Goal: Find specific page/section: Find specific page/section

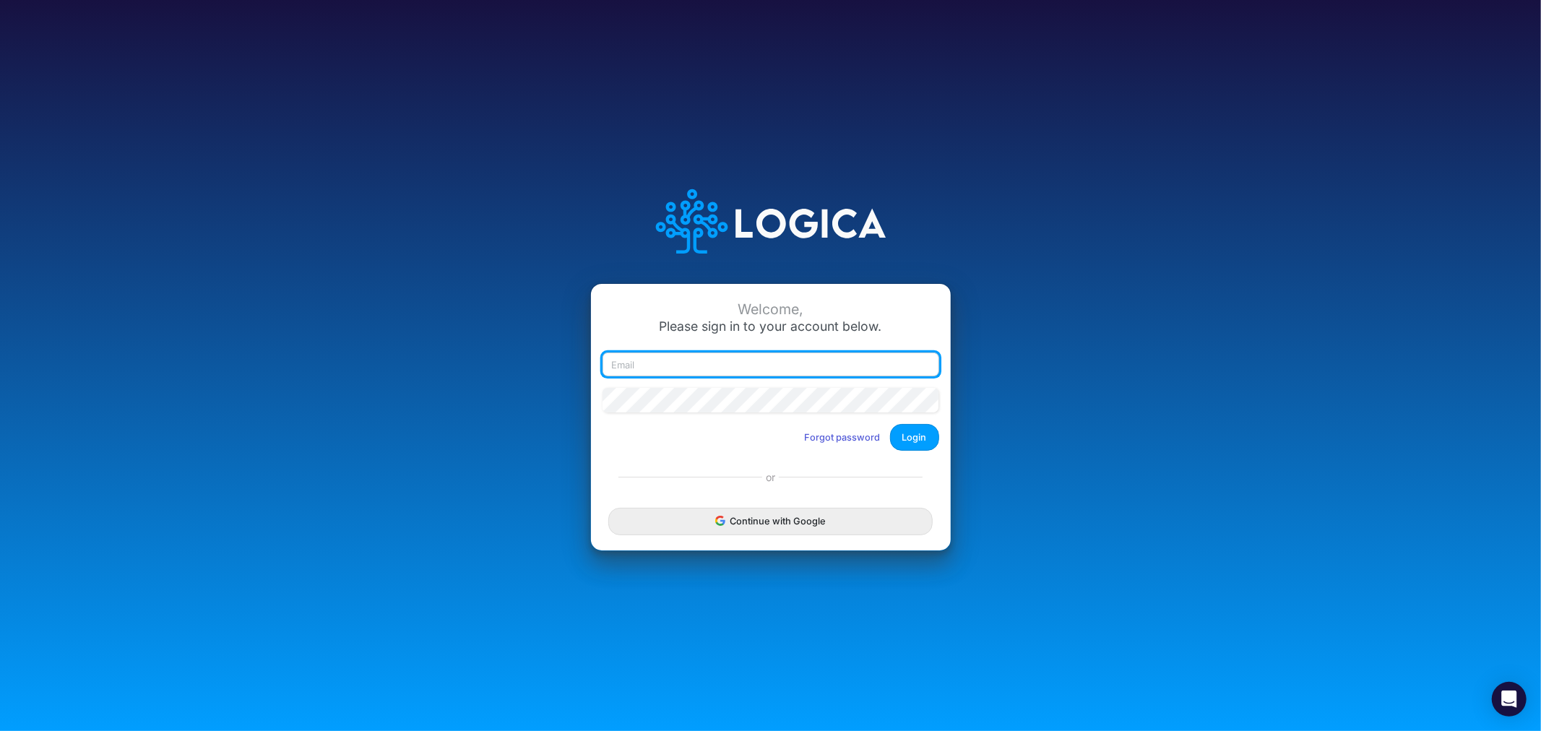
click at [662, 359] on input "email" at bounding box center [770, 364] width 337 height 25
type input "james.rau@heritage-communities.com"
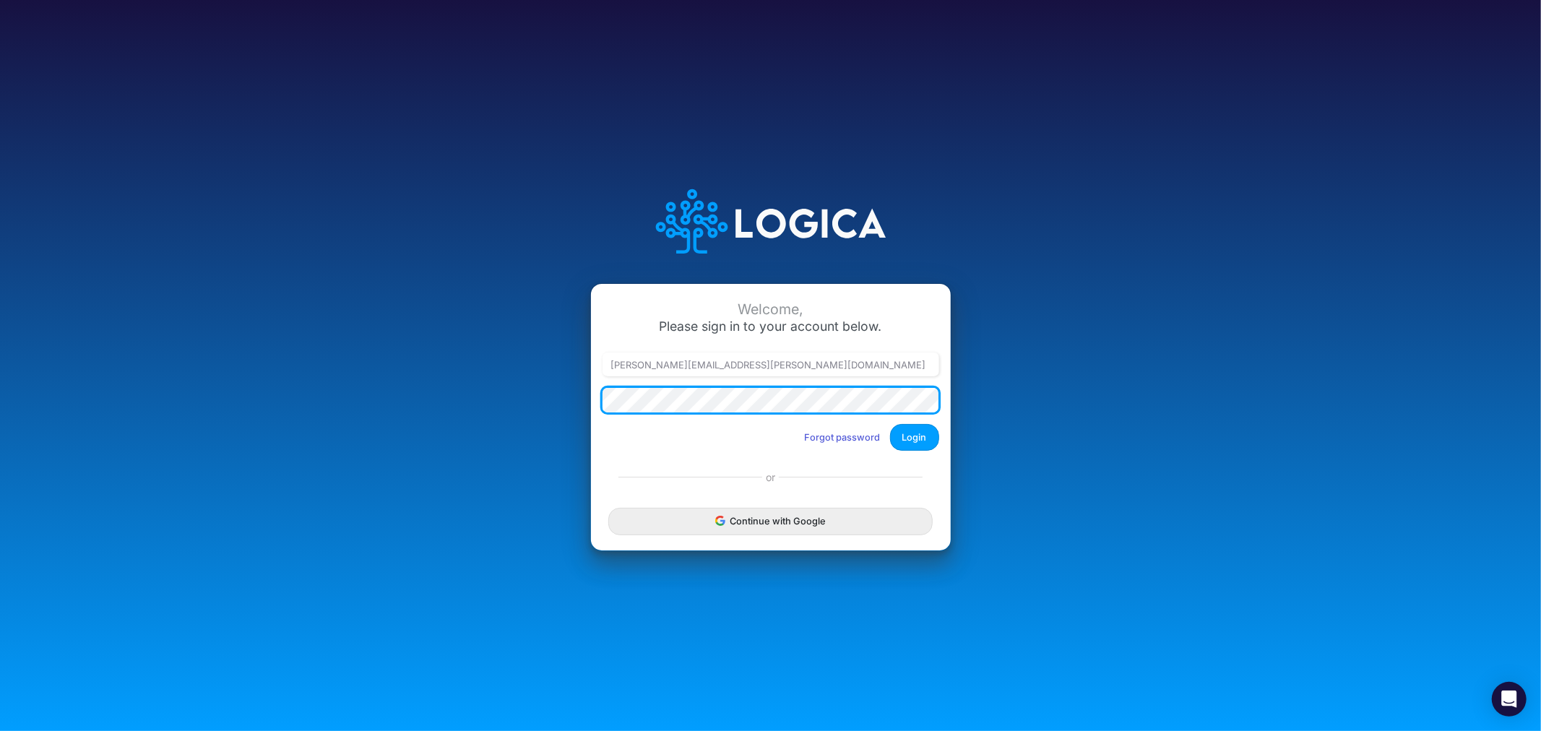
click at [890, 424] on button "Login" at bounding box center [914, 437] width 49 height 27
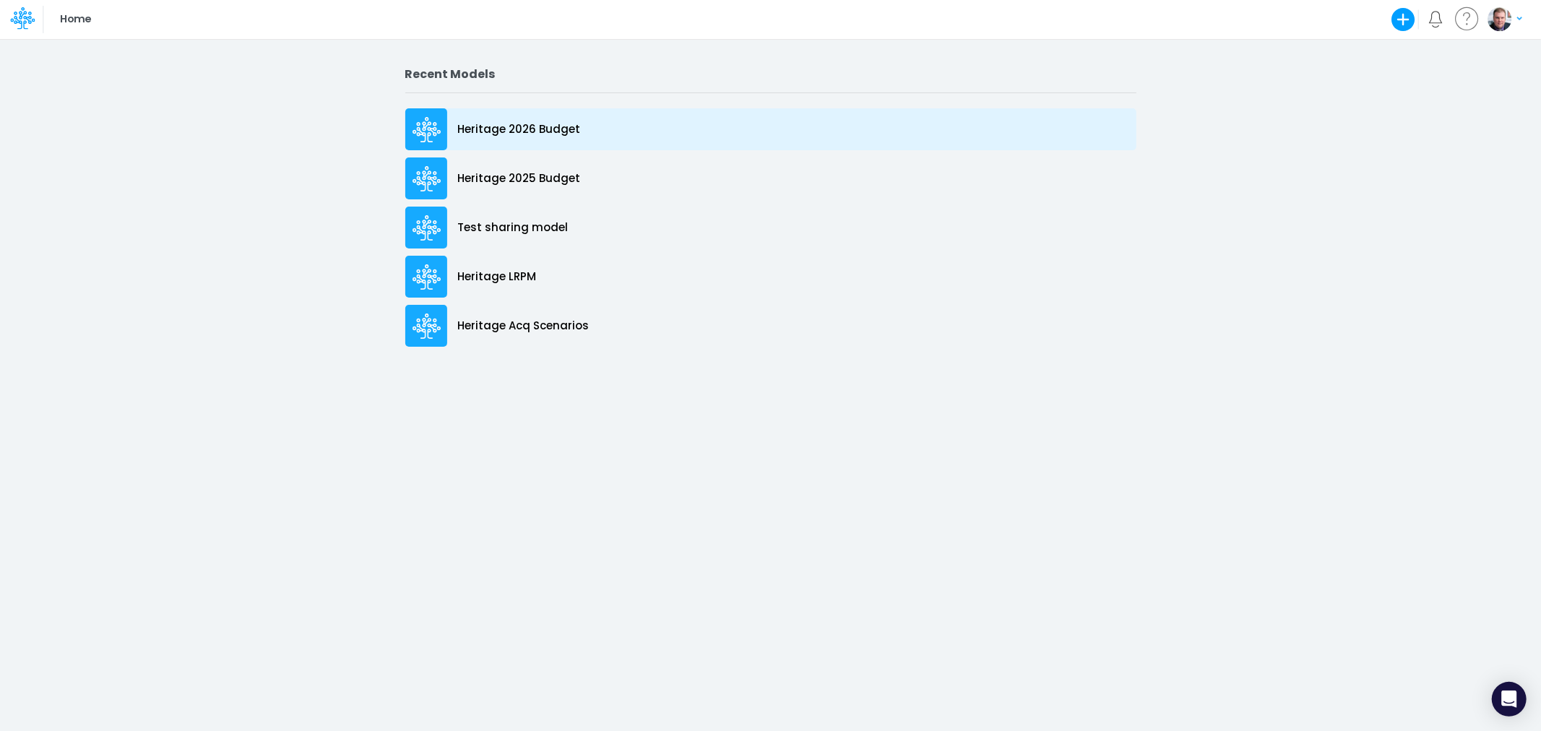
click at [571, 113] on div "Heritage 2026 Budget" at bounding box center [770, 129] width 731 height 42
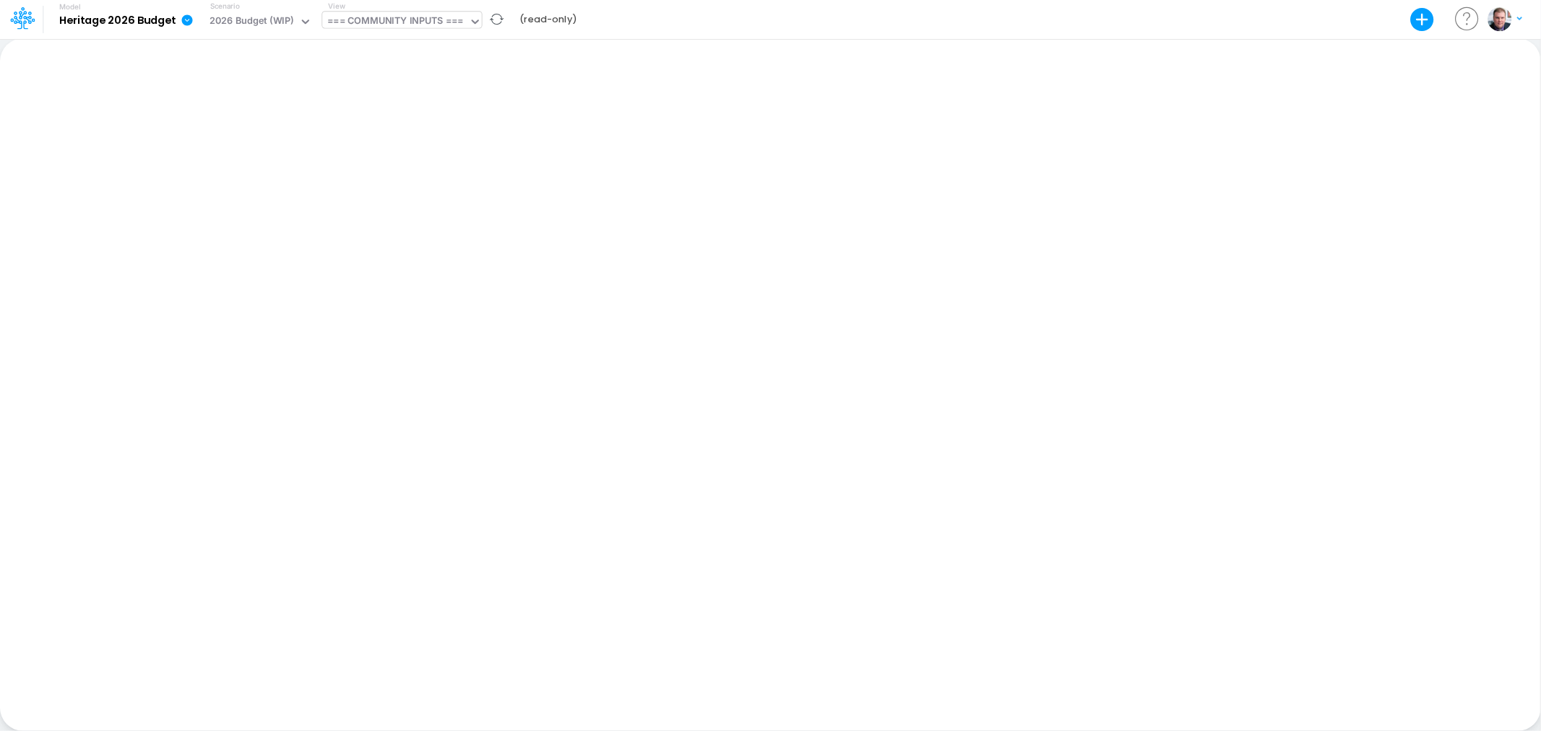
click at [366, 25] on div "=== COMMUNITY INPUTS ===" at bounding box center [395, 22] width 136 height 17
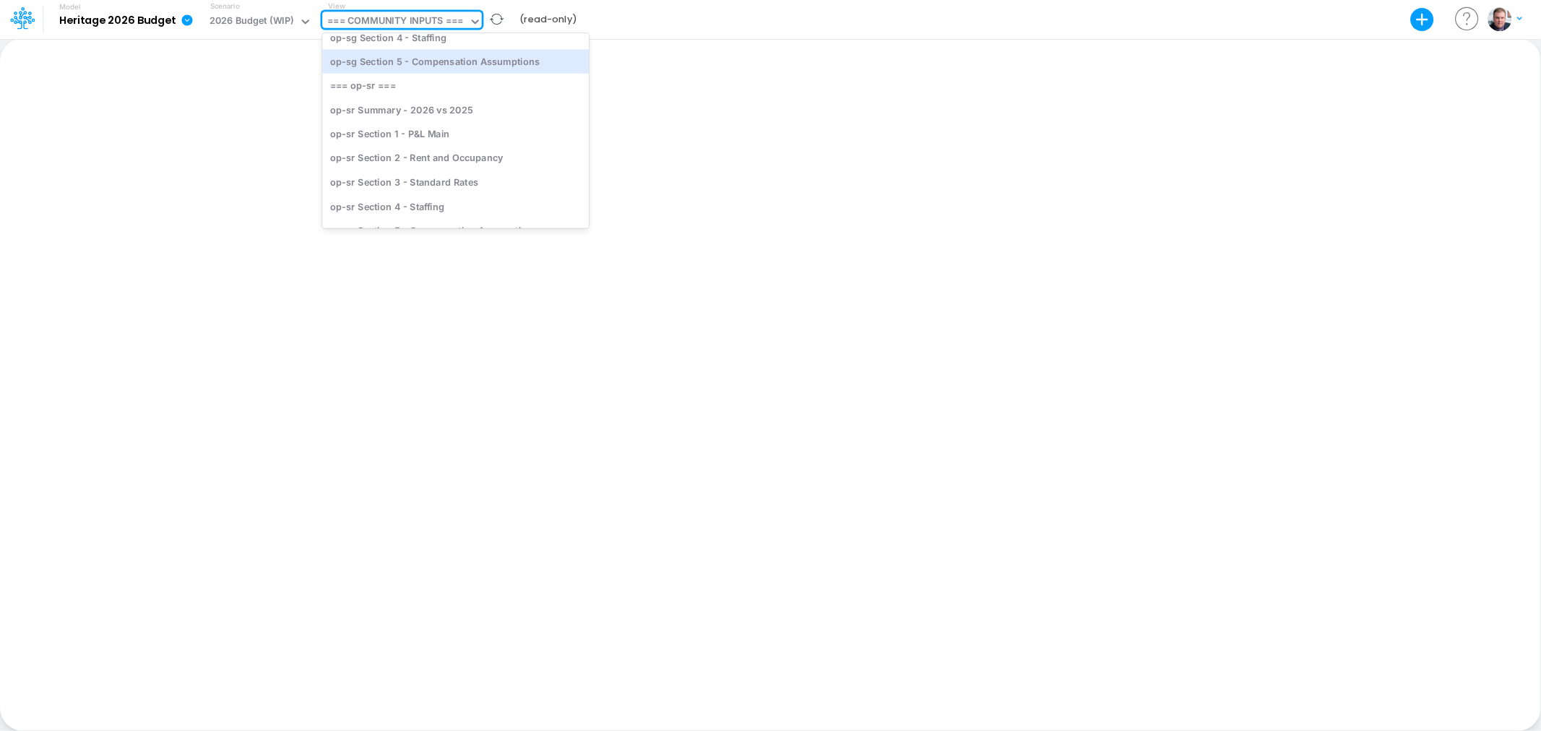
scroll to position [3531, 0]
click at [420, 76] on div "op-sr Section 1 - P&L Main" at bounding box center [455, 78] width 267 height 24
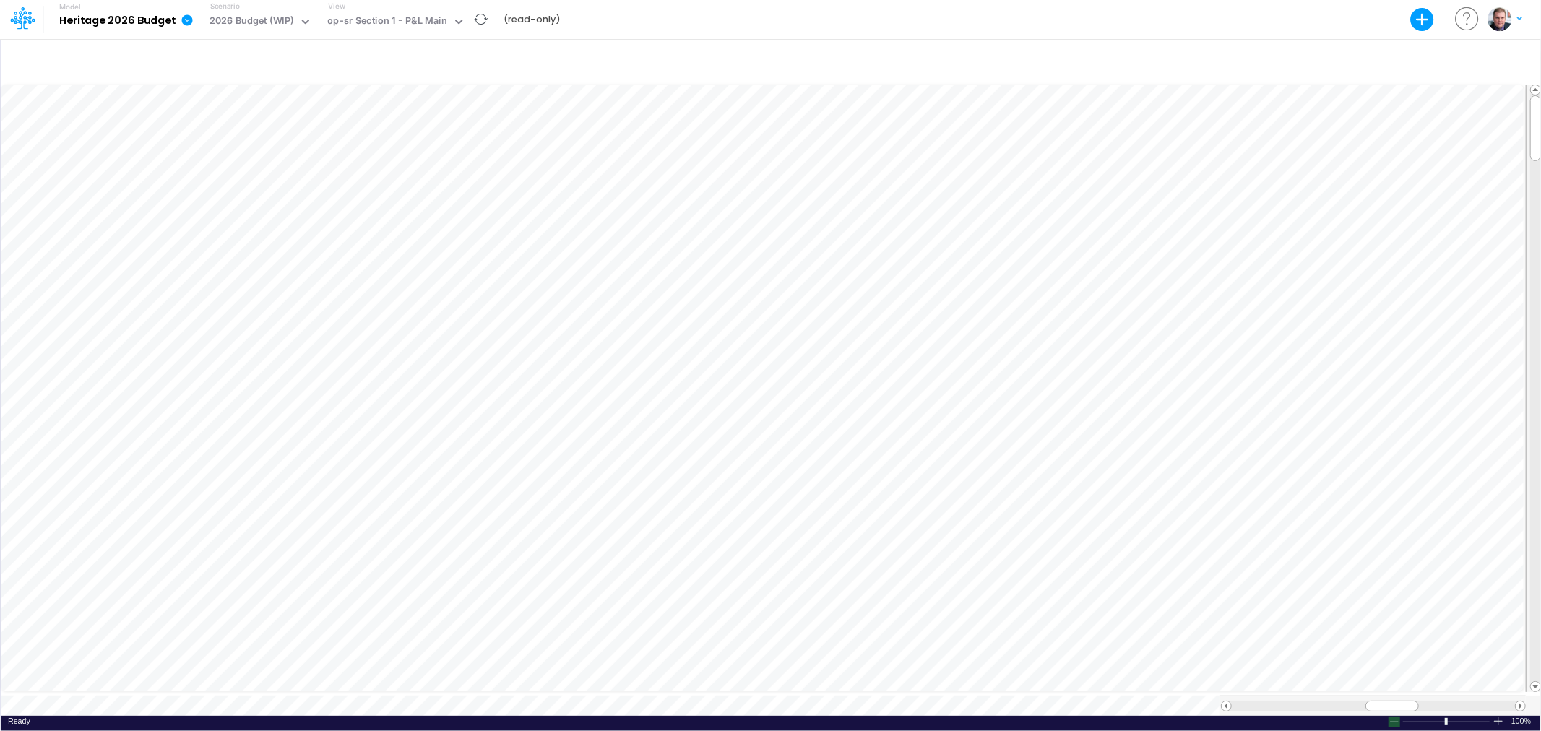
click at [1396, 718] on div at bounding box center [1394, 722] width 12 height 11
drag, startPoint x: 1396, startPoint y: 704, endPoint x: 1420, endPoint y: 704, distance: 23.8
click at [1420, 704] on div at bounding box center [1372, 706] width 306 height 20
click at [426, 27] on div "op-sr Section 1 - P&L Main" at bounding box center [387, 22] width 120 height 17
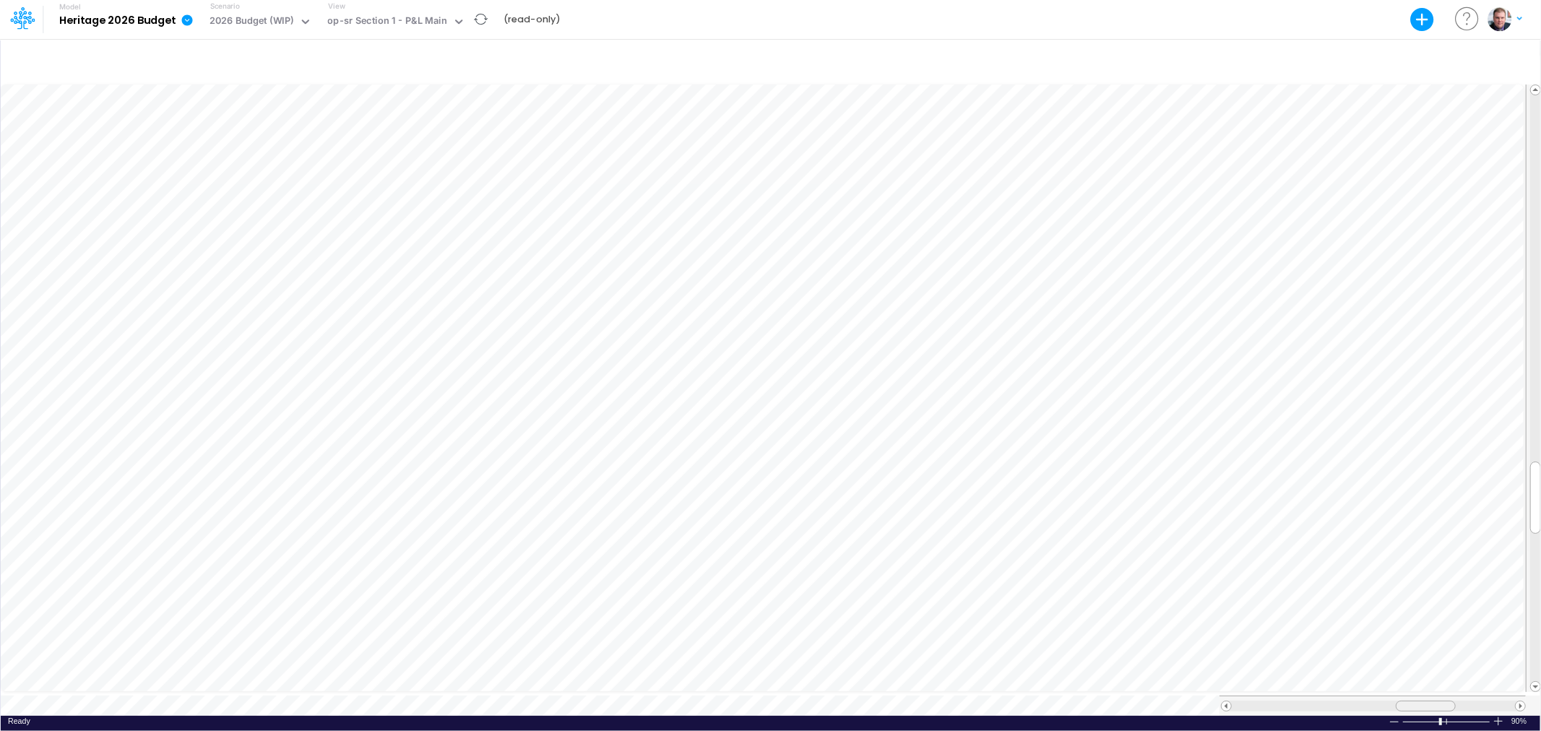
drag, startPoint x: 1426, startPoint y: 694, endPoint x: 1437, endPoint y: 693, distance: 11.6
click at [1437, 701] on div at bounding box center [1426, 706] width 60 height 11
drag, startPoint x: 1403, startPoint y: 699, endPoint x: 1390, endPoint y: 701, distance: 13.1
click at [1390, 701] on div at bounding box center [1413, 706] width 60 height 11
drag, startPoint x: 1430, startPoint y: 704, endPoint x: 1410, endPoint y: 691, distance: 23.7
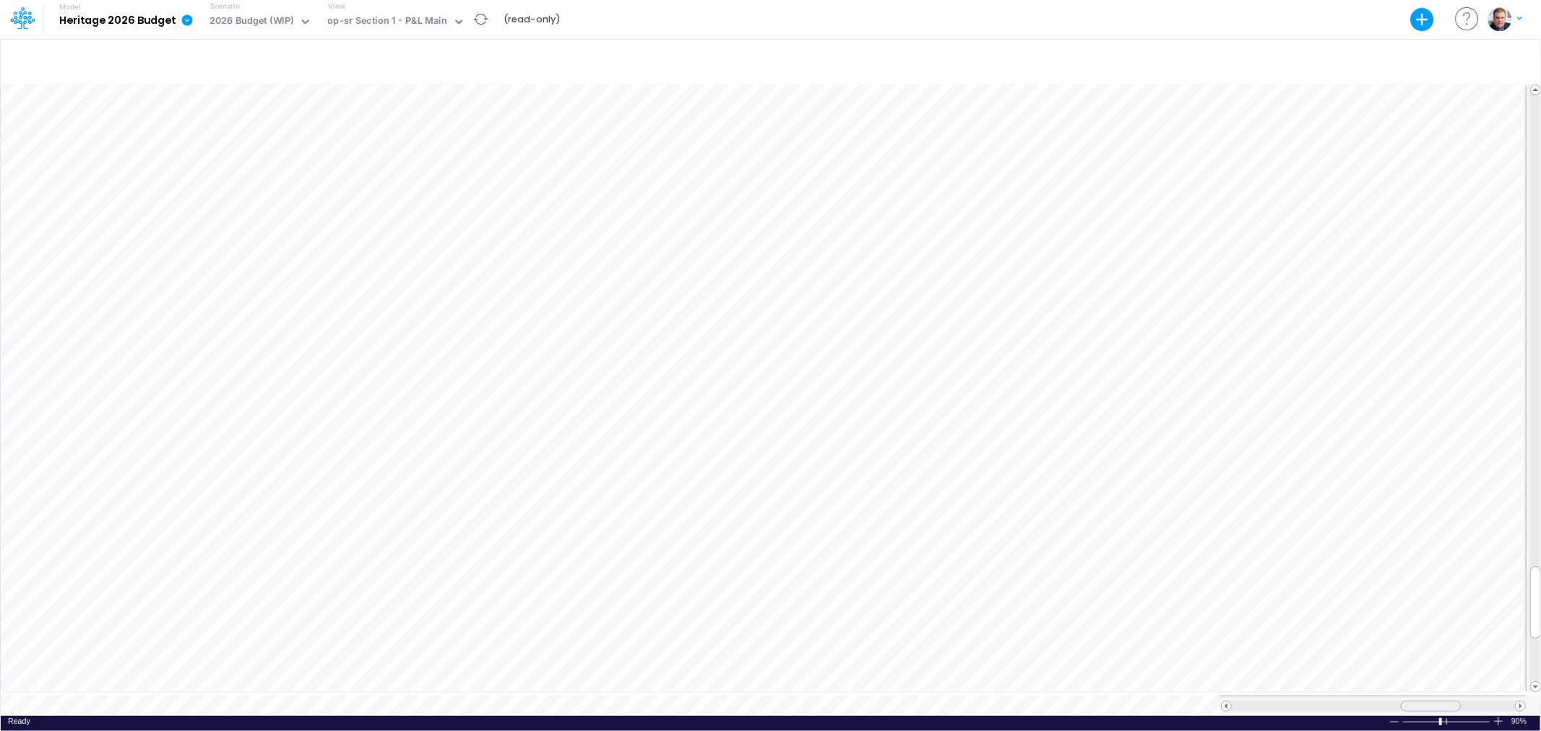
click at [1429, 704] on div at bounding box center [1431, 706] width 60 height 11
click at [414, 18] on div "op-sr Section 1 - P&L Main" at bounding box center [387, 22] width 120 height 17
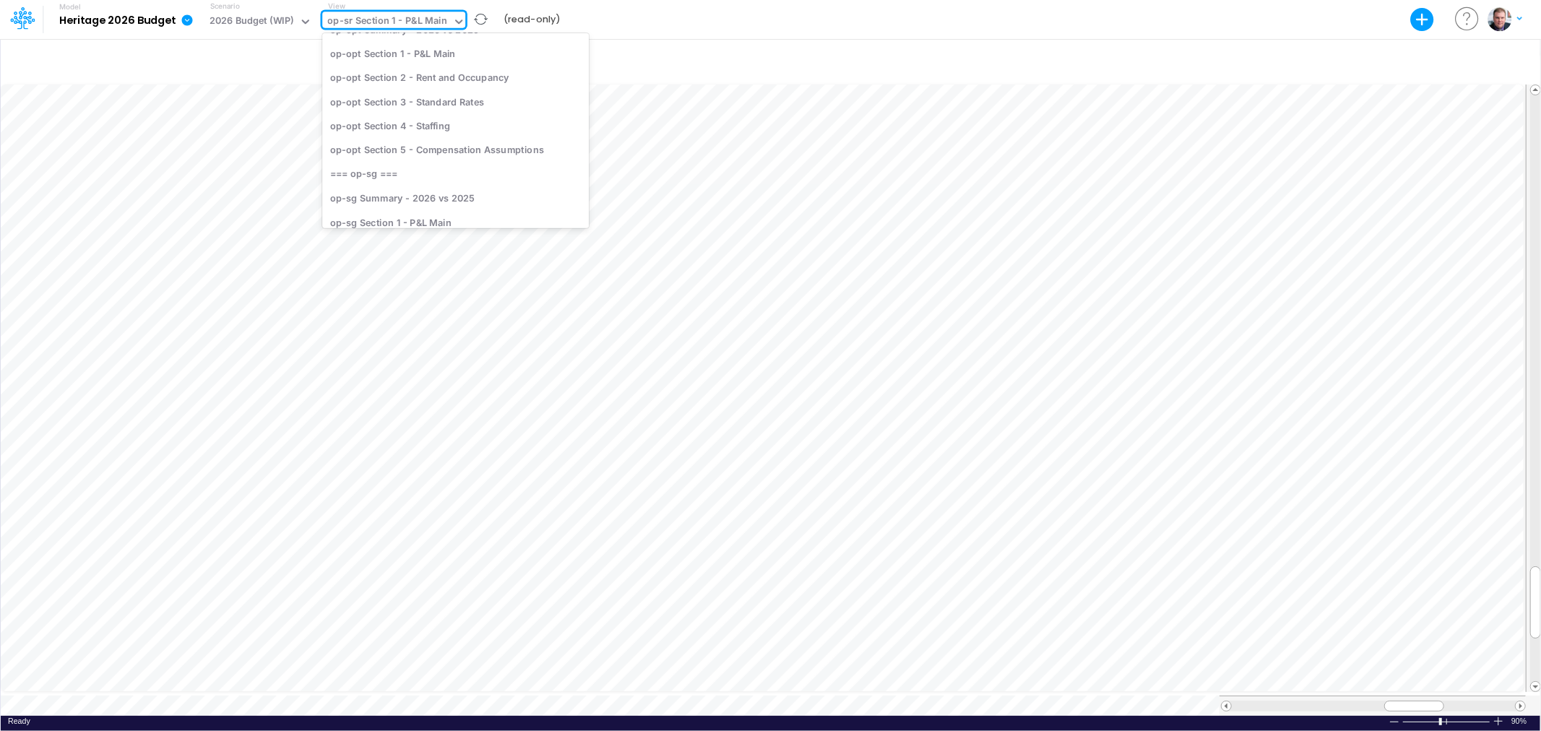
scroll to position [3451, 0]
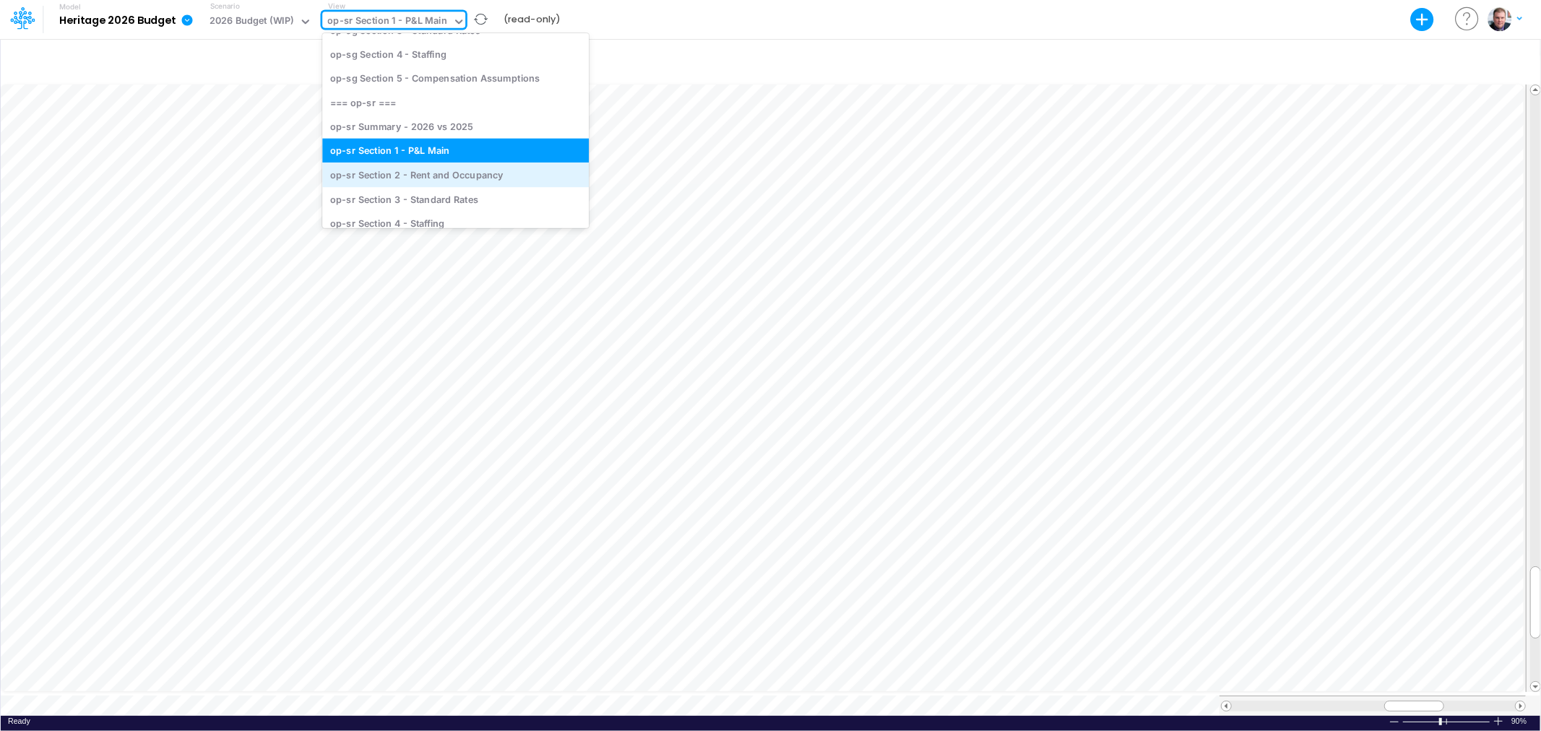
click at [433, 169] on div "op-sr Section 2 - Rent and Occupancy" at bounding box center [455, 175] width 267 height 24
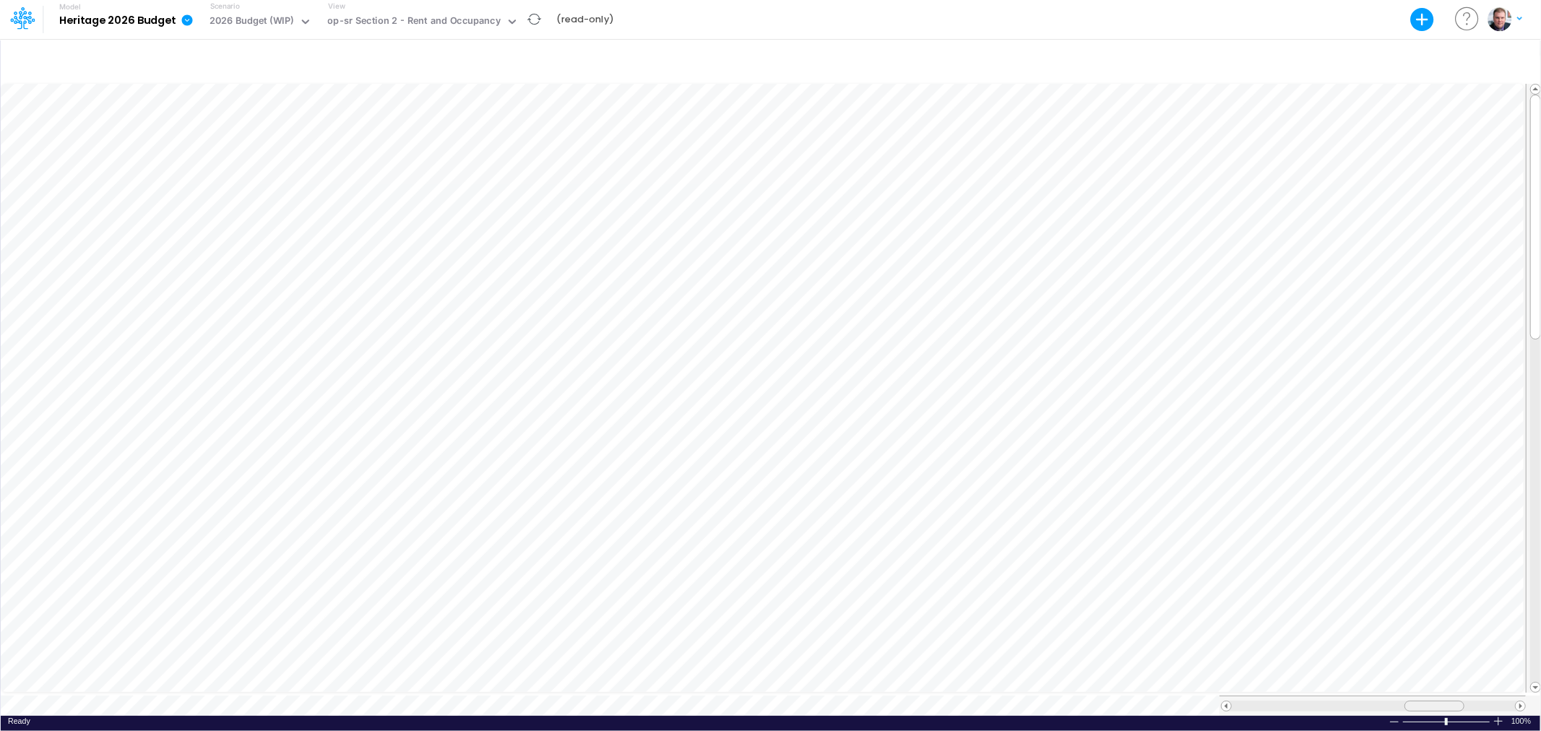
drag, startPoint x: 1374, startPoint y: 701, endPoint x: 1416, endPoint y: 701, distance: 41.9
click at [1416, 701] on div at bounding box center [1434, 706] width 60 height 11
drag, startPoint x: 1449, startPoint y: 691, endPoint x: 1417, endPoint y: 695, distance: 32.0
click at [1417, 696] on div at bounding box center [1372, 706] width 306 height 20
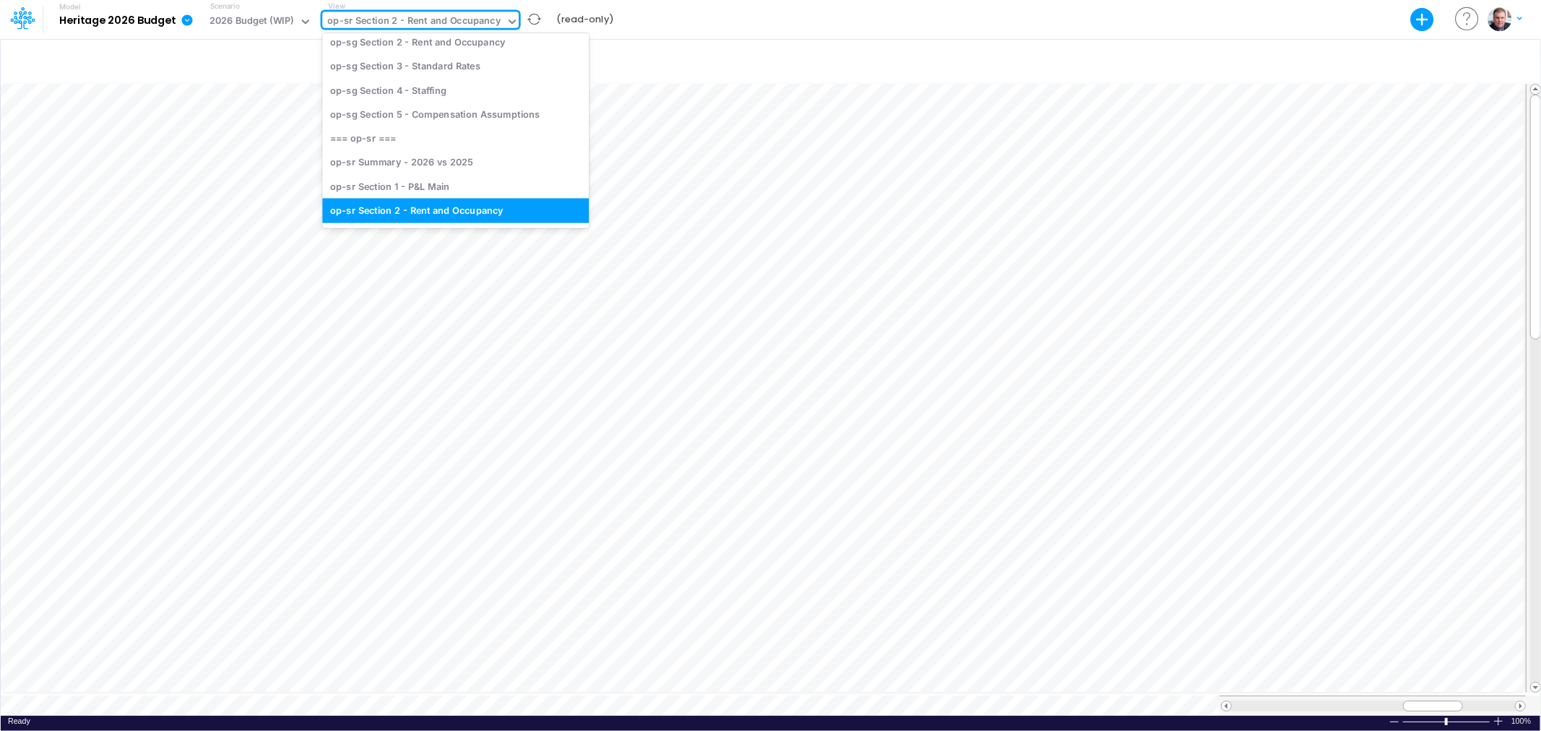
click at [429, 22] on div "op-sr Section 2 - Rent and Occupancy" at bounding box center [413, 22] width 173 height 17
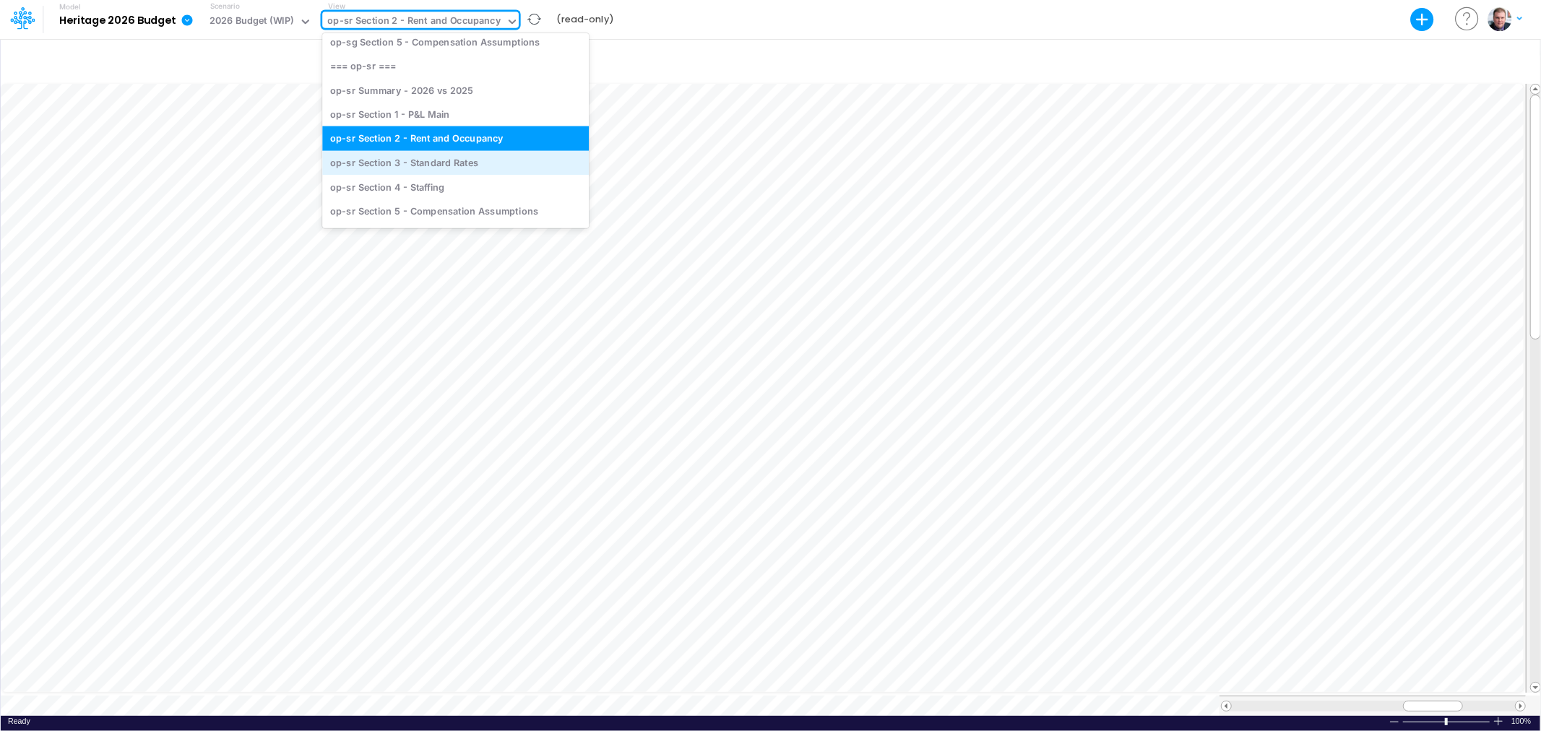
click at [423, 162] on div "op-sr Section 3 - Standard Rates" at bounding box center [455, 162] width 267 height 24
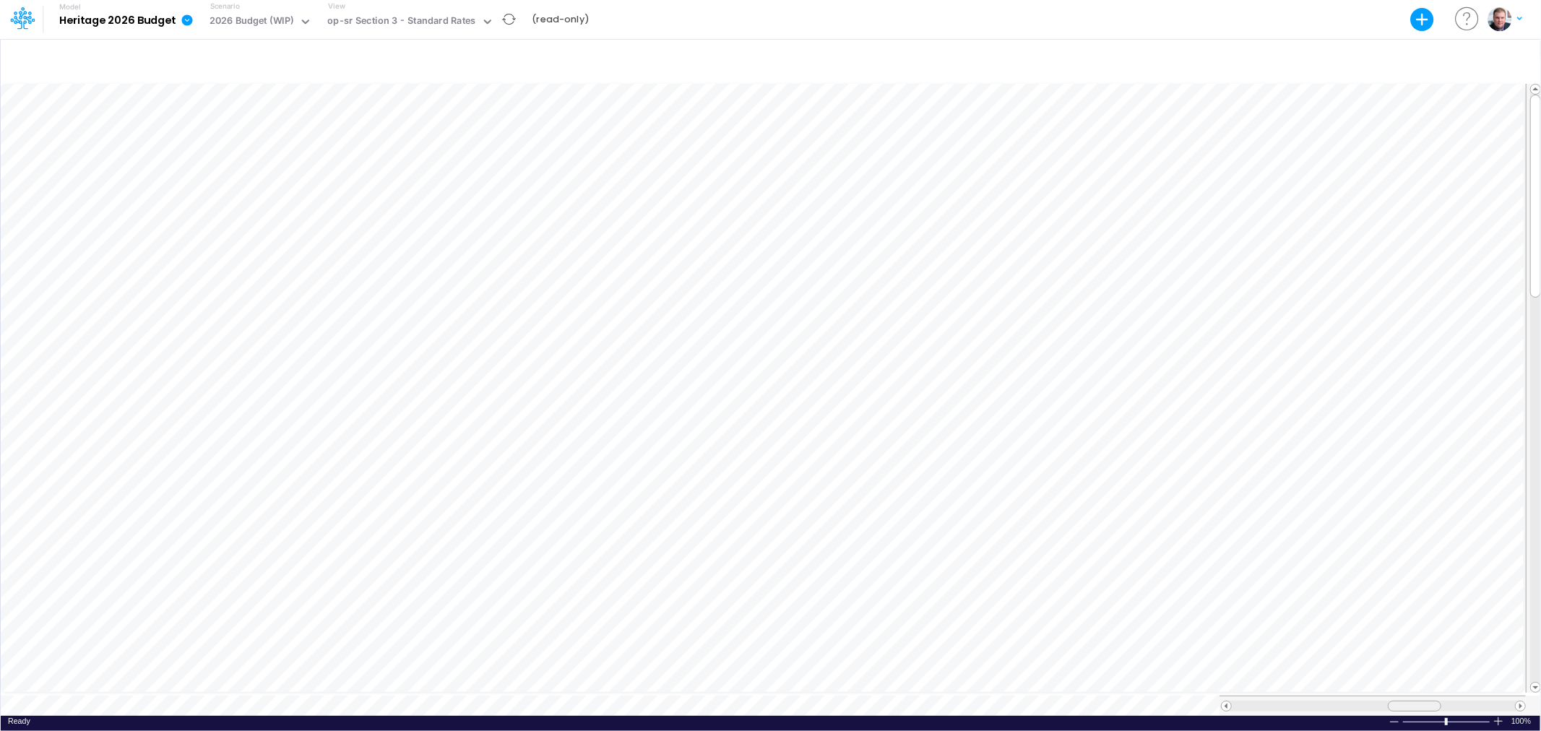
drag, startPoint x: 1396, startPoint y: 699, endPoint x: 1418, endPoint y: 706, distance: 23.3
click at [1418, 706] on div at bounding box center [1372, 706] width 306 height 20
drag, startPoint x: 1409, startPoint y: 701, endPoint x: 1398, endPoint y: 701, distance: 10.8
click at [1398, 701] on div at bounding box center [1403, 706] width 53 height 11
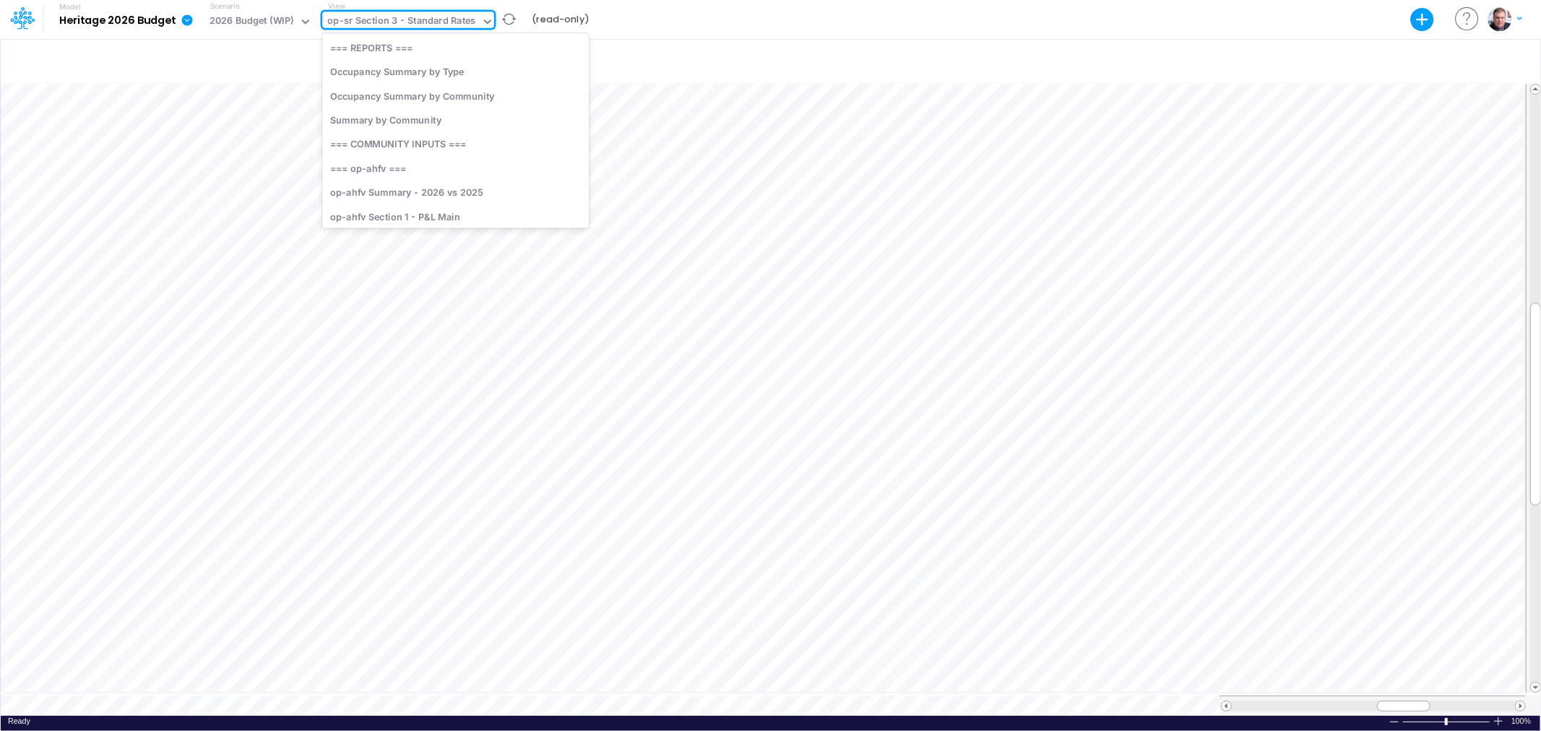
click at [444, 18] on div "op-sr Section 3 - Standard Rates" at bounding box center [401, 22] width 148 height 17
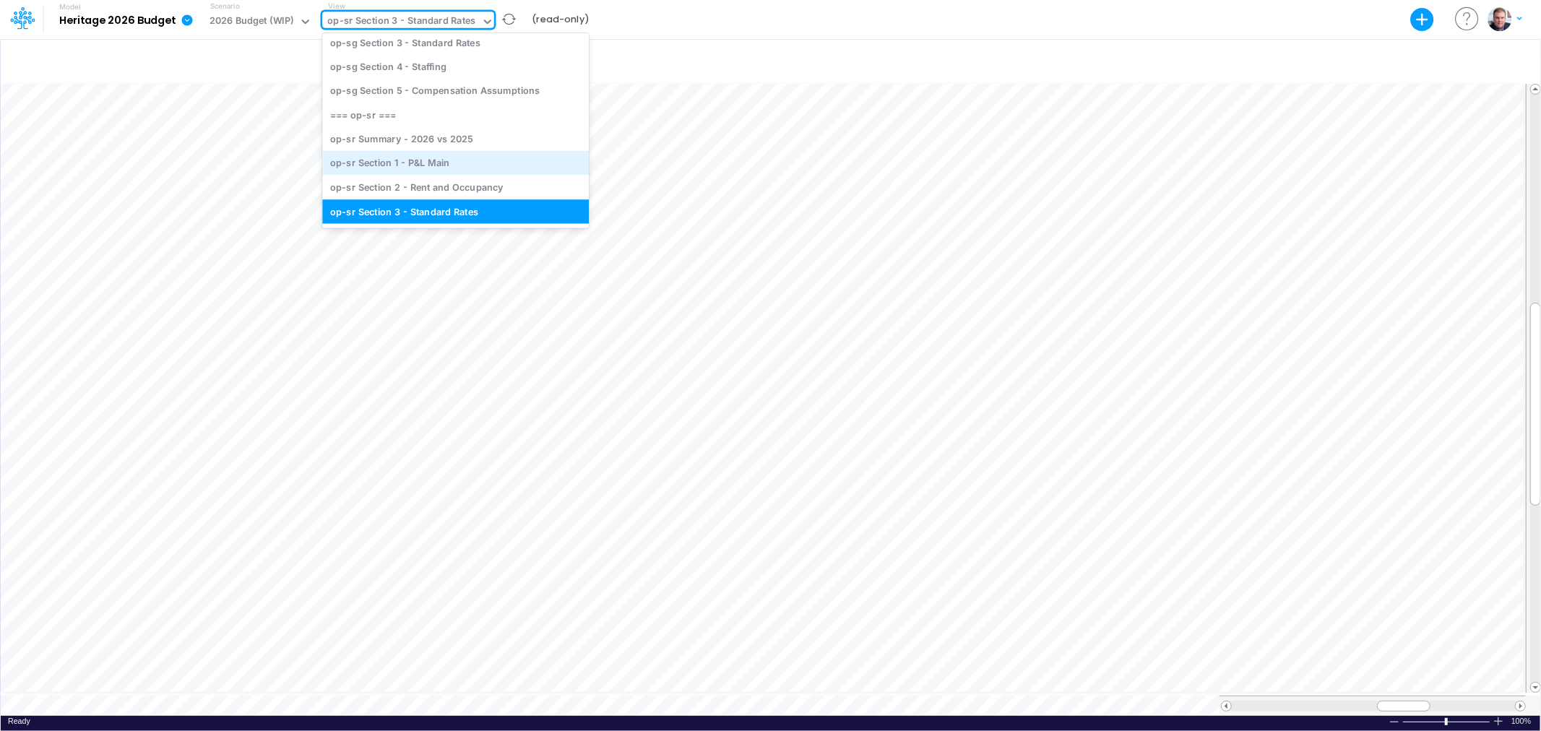
scroll to position [3518, 0]
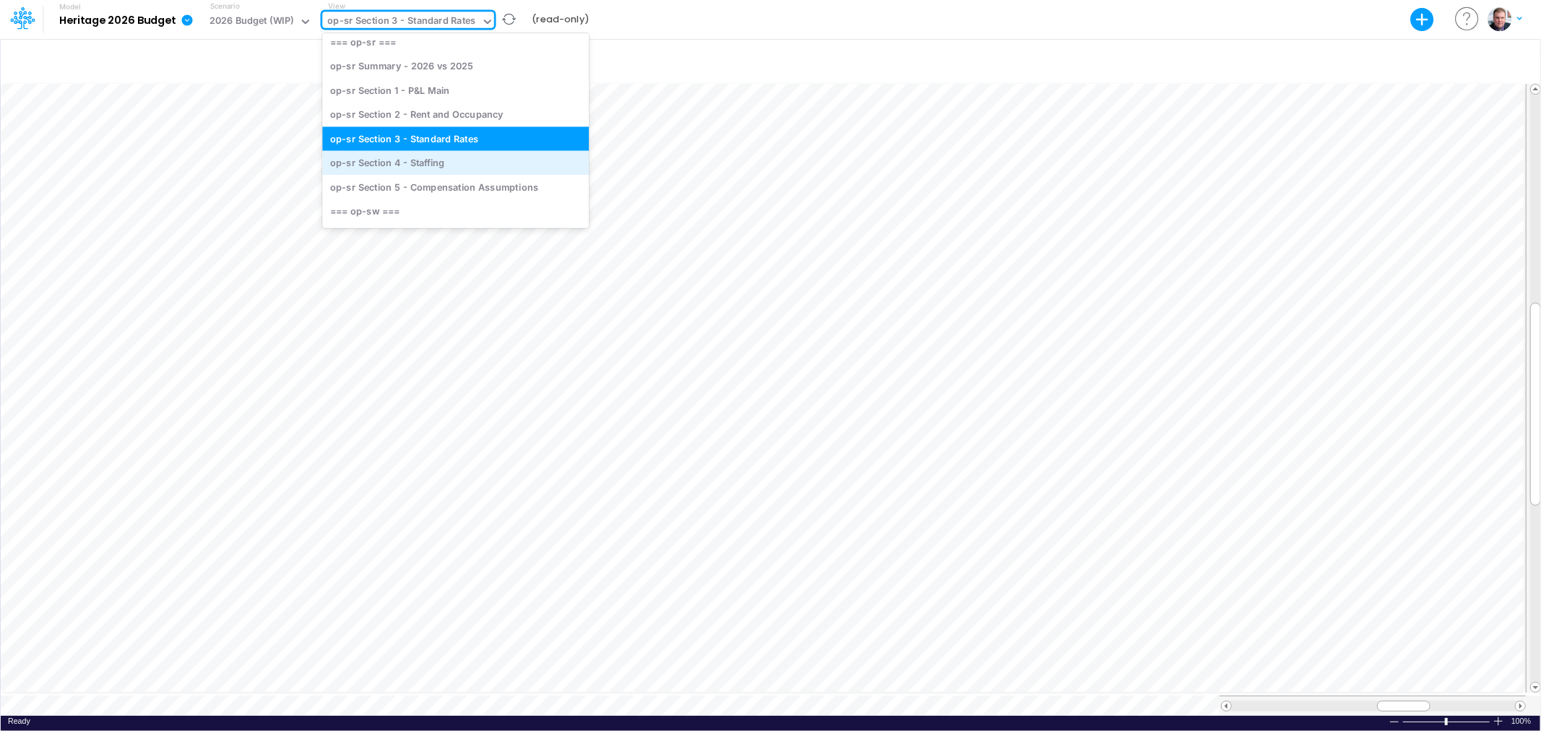
click at [401, 164] on div "op-sr Section 4 - Staffing" at bounding box center [455, 162] width 267 height 24
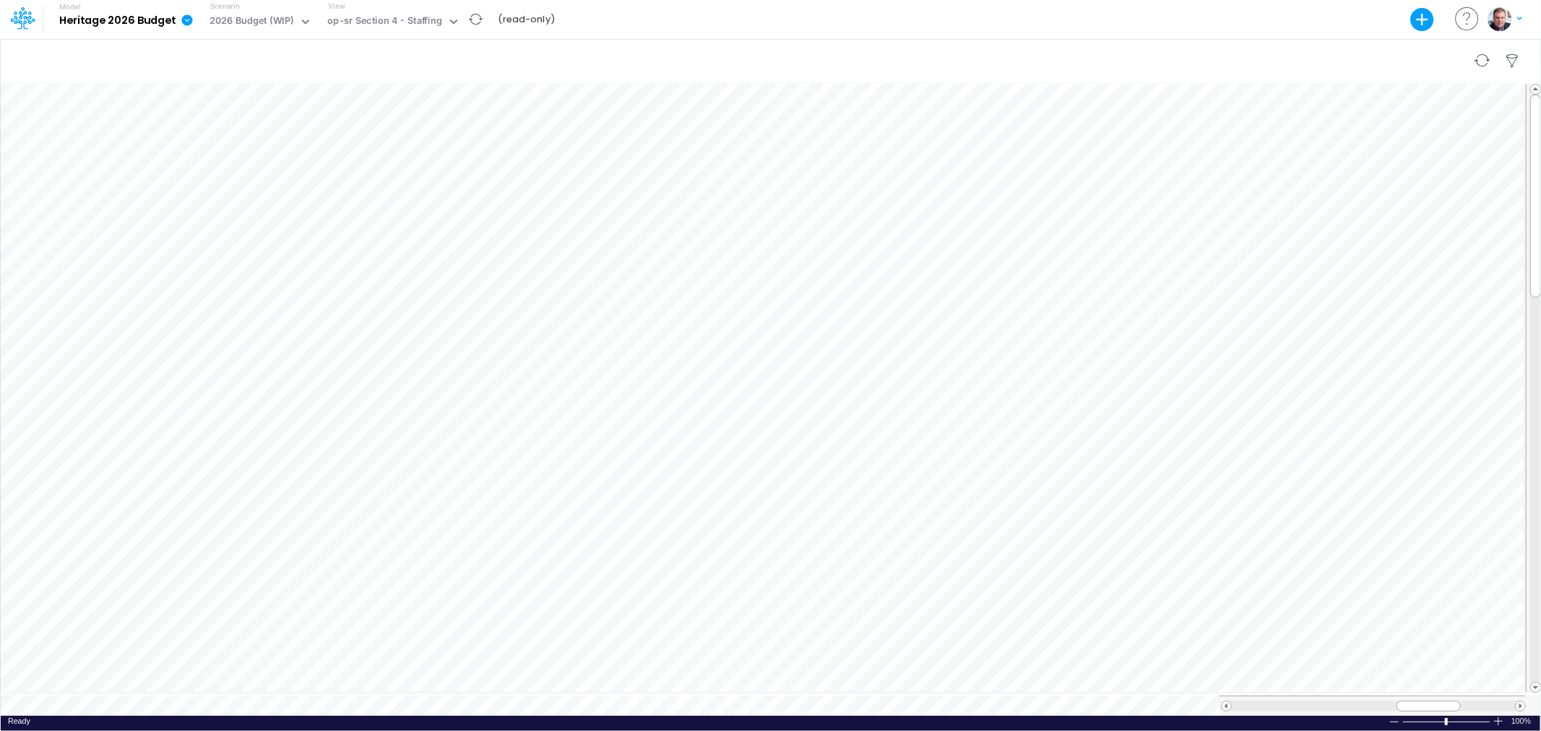
scroll to position [0, 1]
click at [385, 30] on div "op-sr Section 4 - Staffing" at bounding box center [384, 22] width 114 height 17
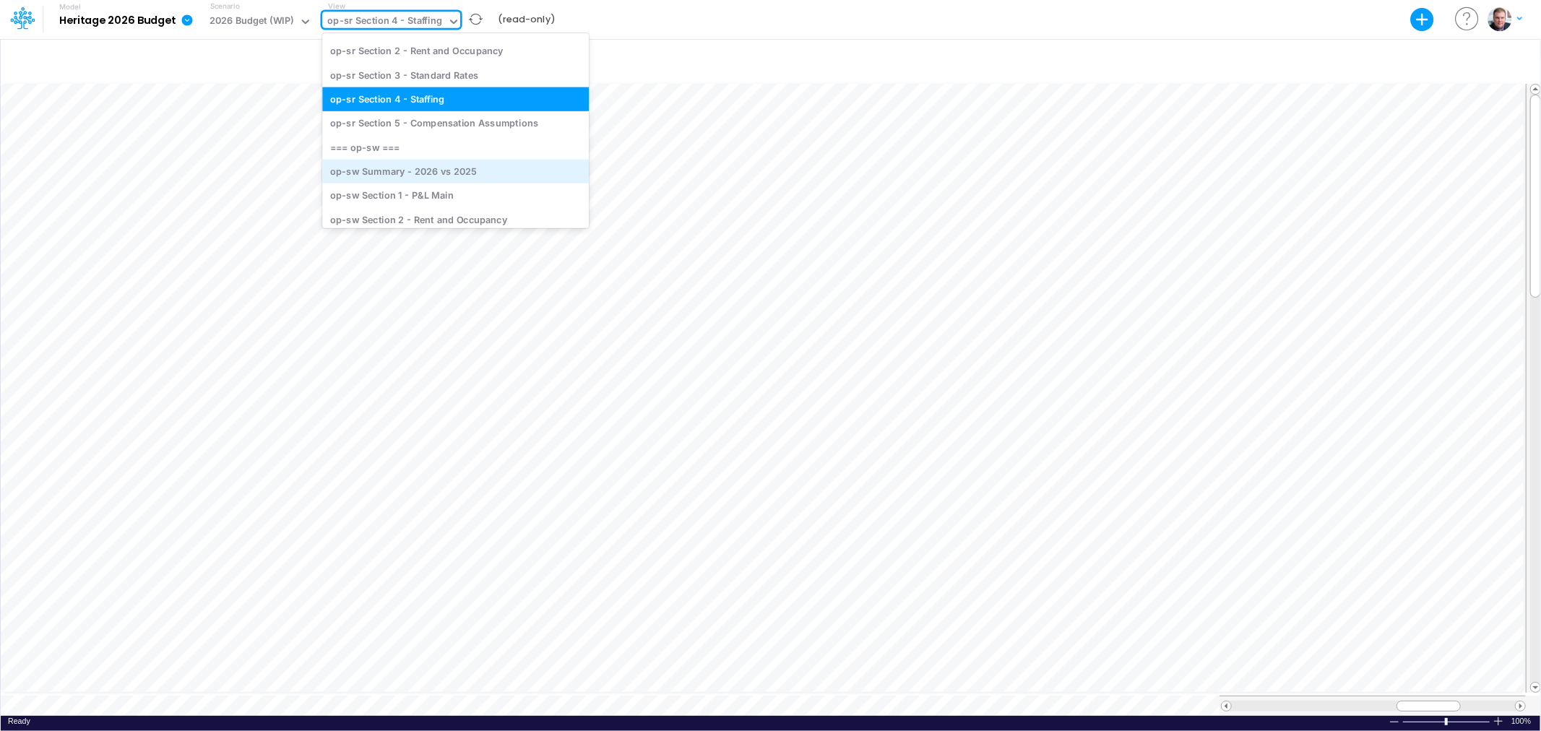
scroll to position [3544, 0]
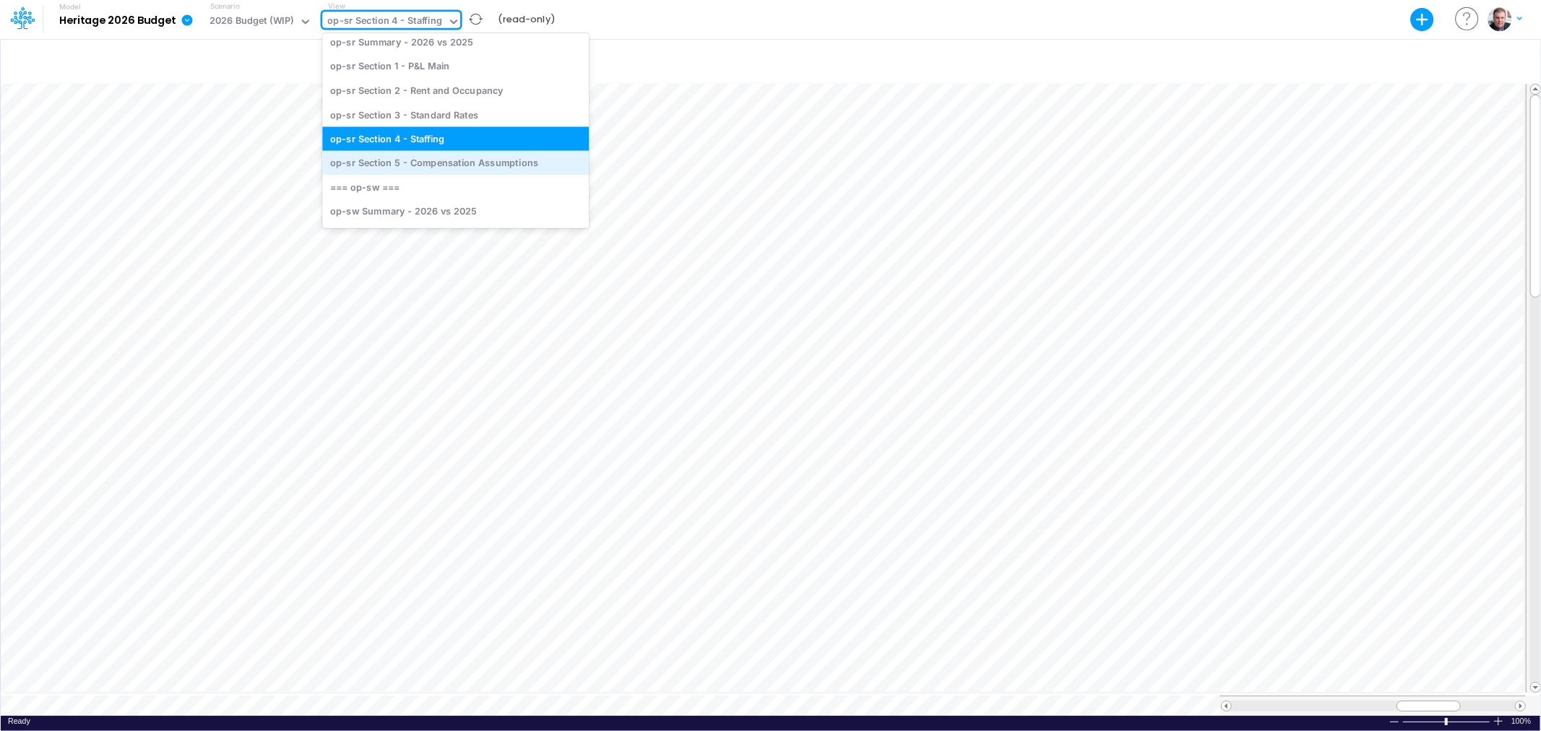
click at [428, 164] on div "op-sr Section 5 - Compensation Assumptions" at bounding box center [455, 163] width 267 height 24
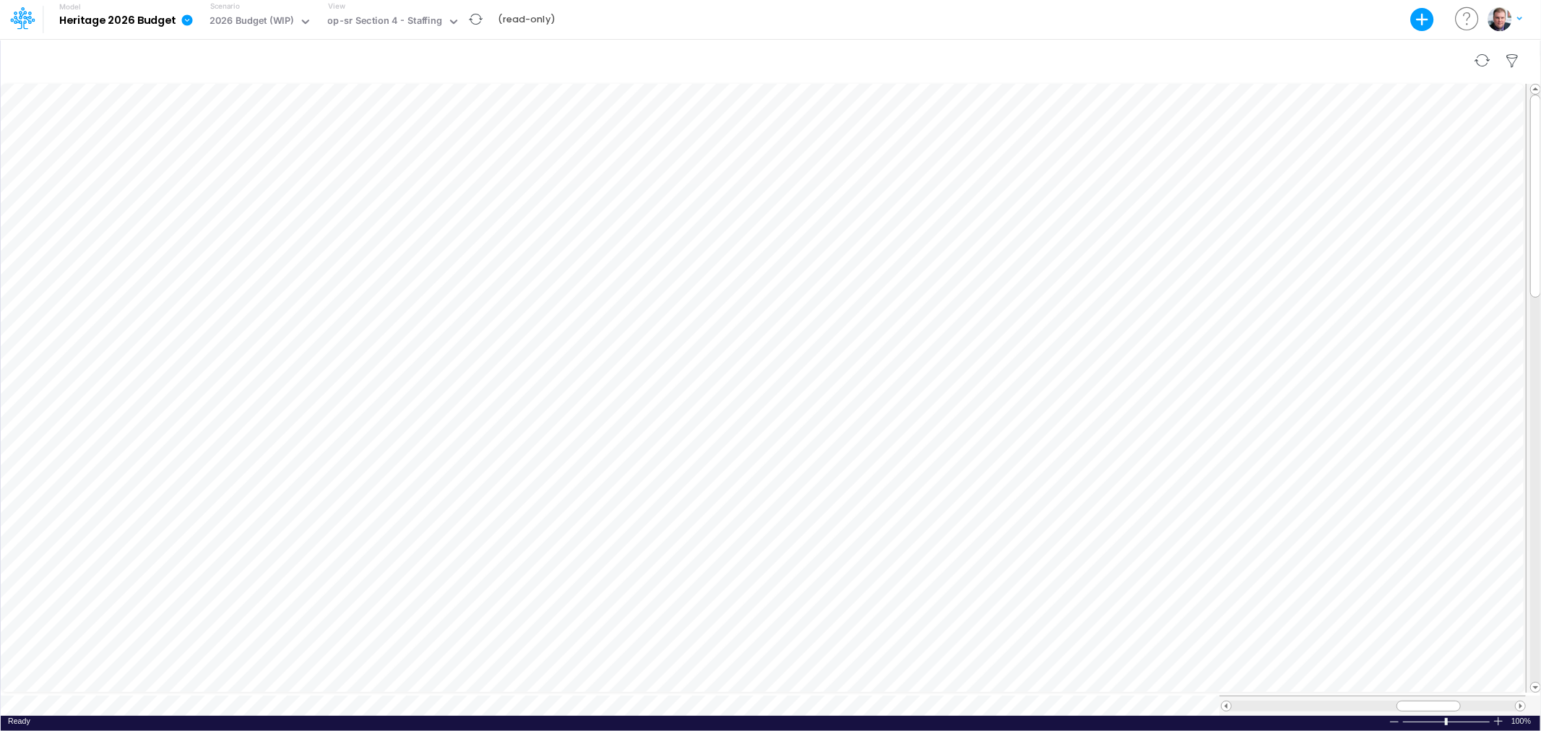
scroll to position [0, 1]
click at [483, 20] on div "op-sr Section 5 - Compensation Assumptions" at bounding box center [431, 22] width 208 height 17
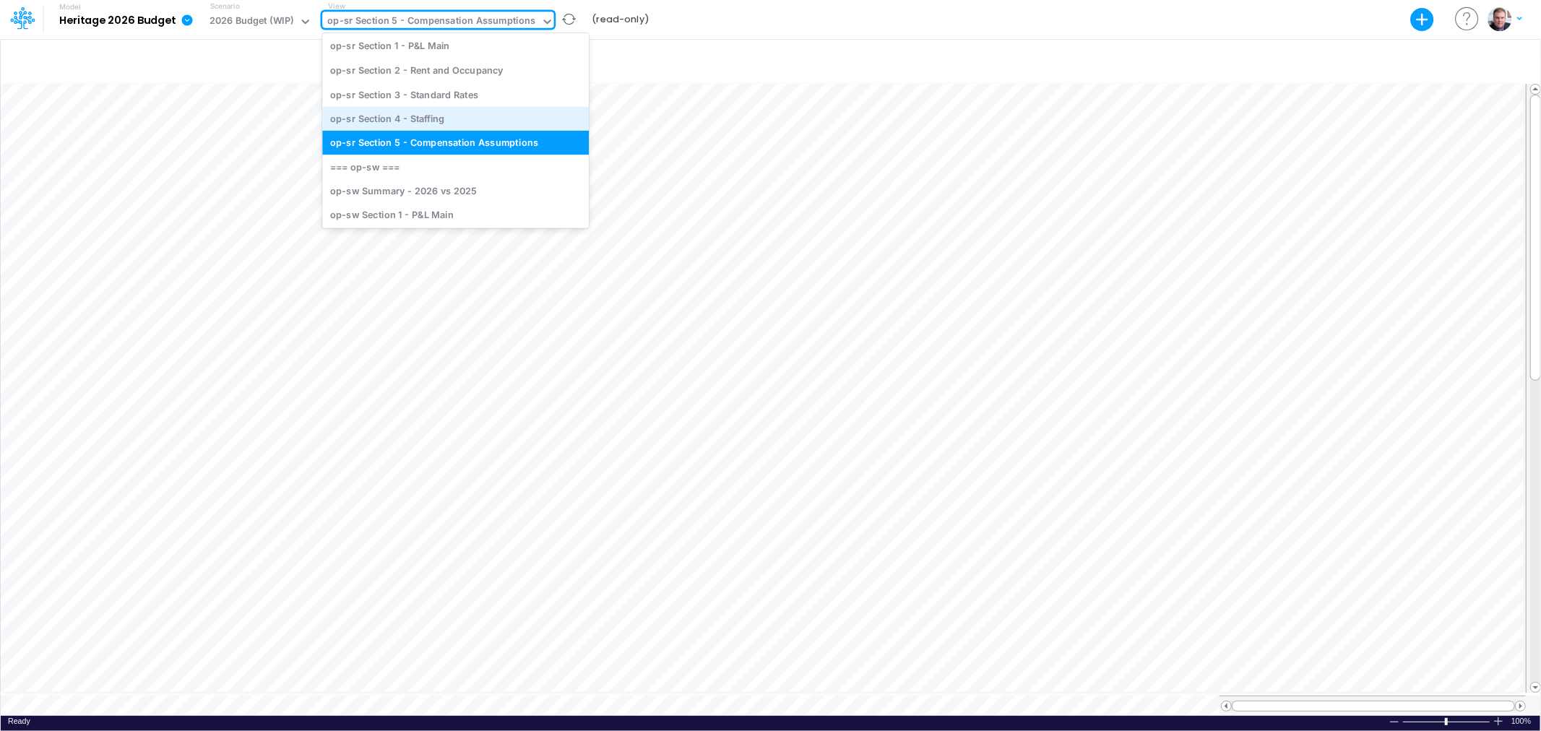
scroll to position [3571, 0]
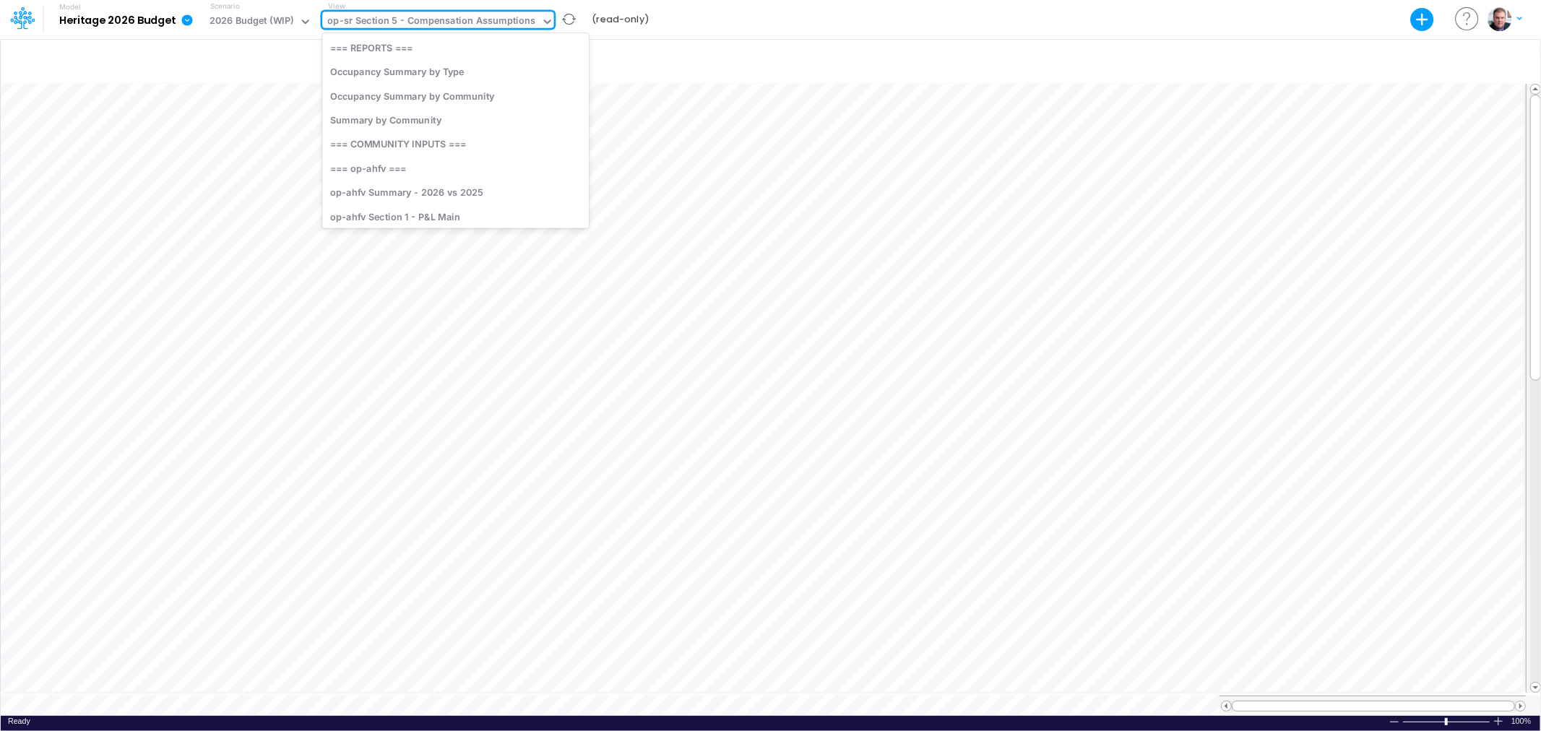
click at [471, 17] on div "op-sr Section 5 - Compensation Assumptions" at bounding box center [431, 22] width 208 height 17
click at [421, 17] on div "op-sr Section 5 - Compensation Assumptions" at bounding box center [431, 22] width 208 height 17
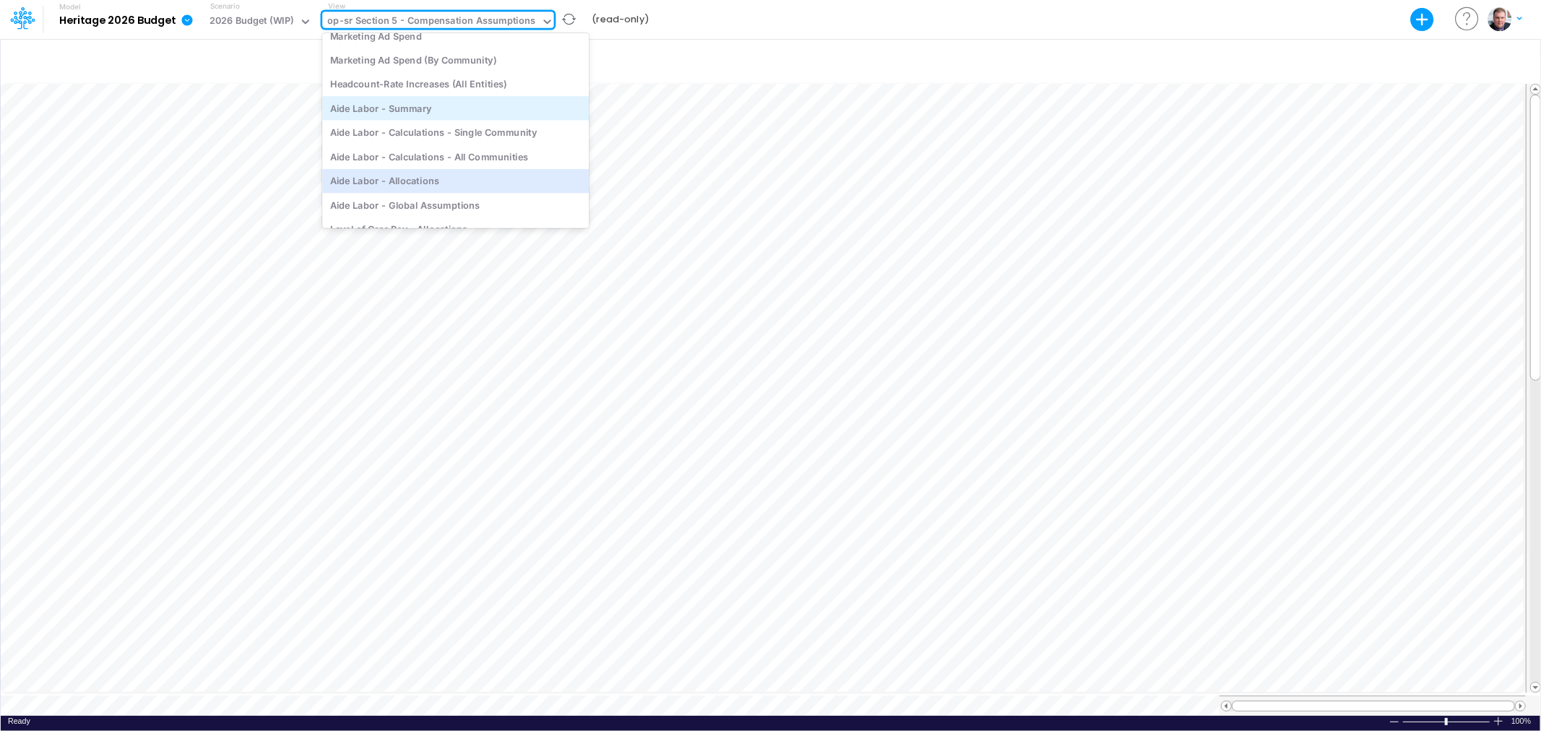
scroll to position [5016, 0]
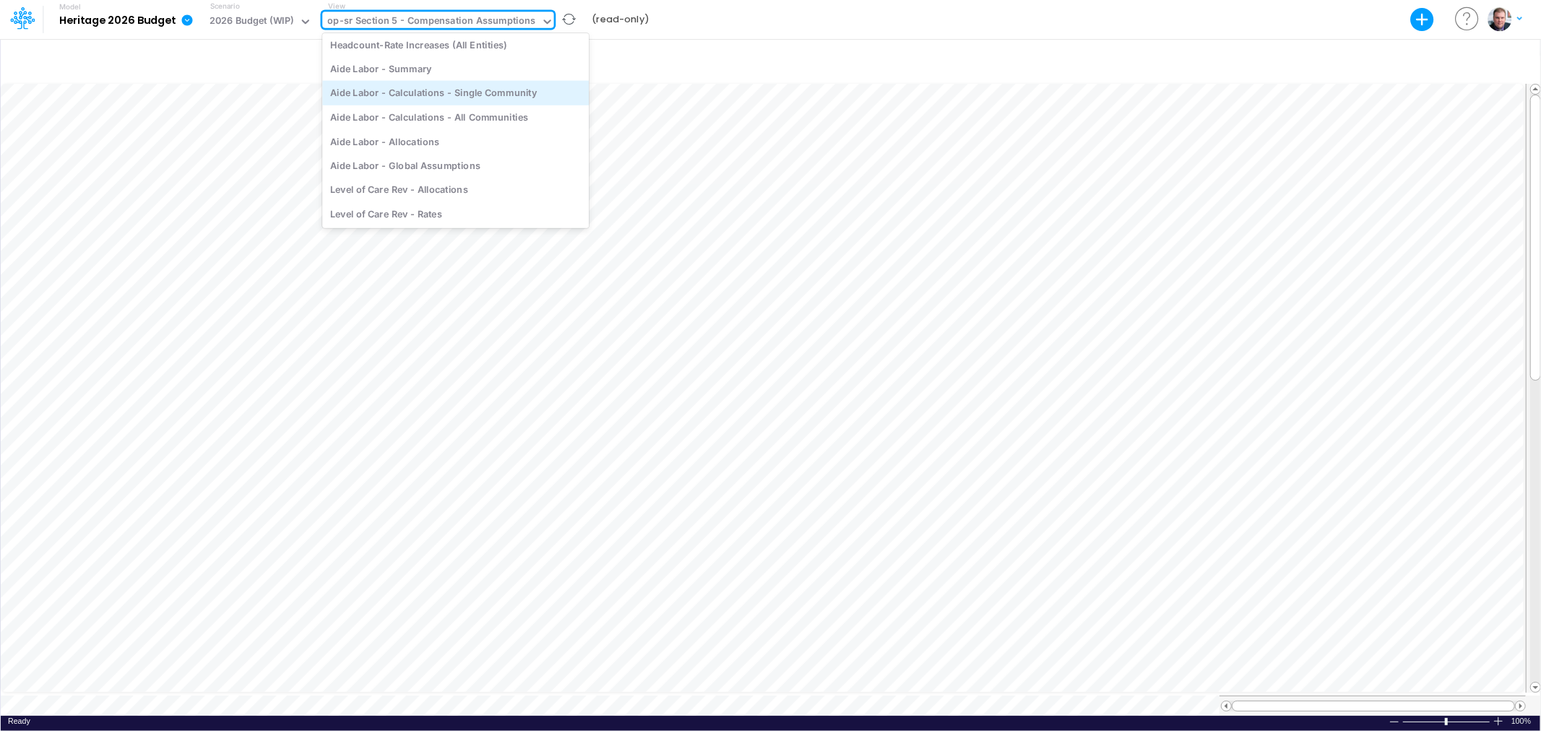
click at [482, 92] on div "Aide Labor - Calculations - Single Community" at bounding box center [455, 93] width 267 height 24
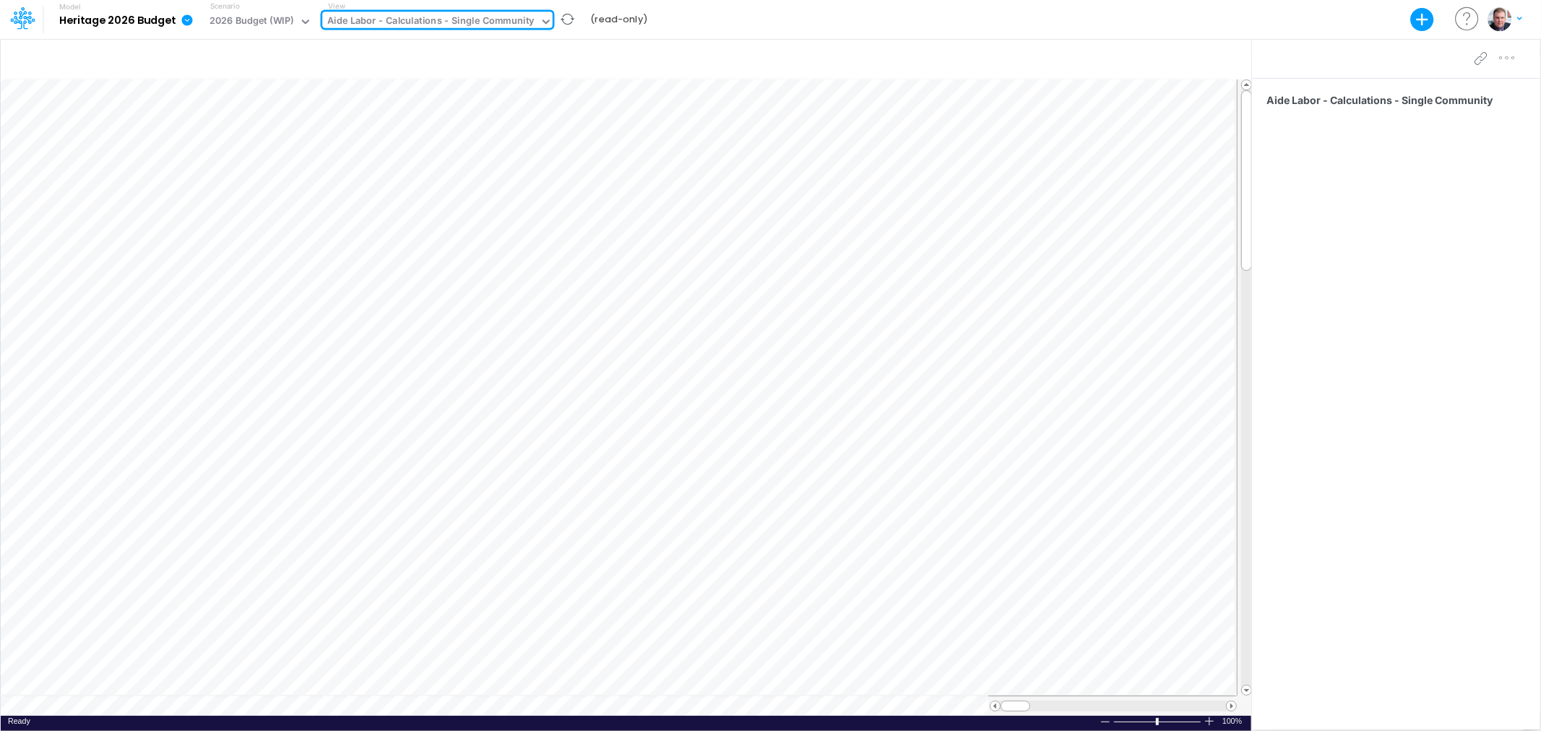
click at [497, 19] on div "Aide Labor - Calculations - Single Community" at bounding box center [430, 22] width 207 height 17
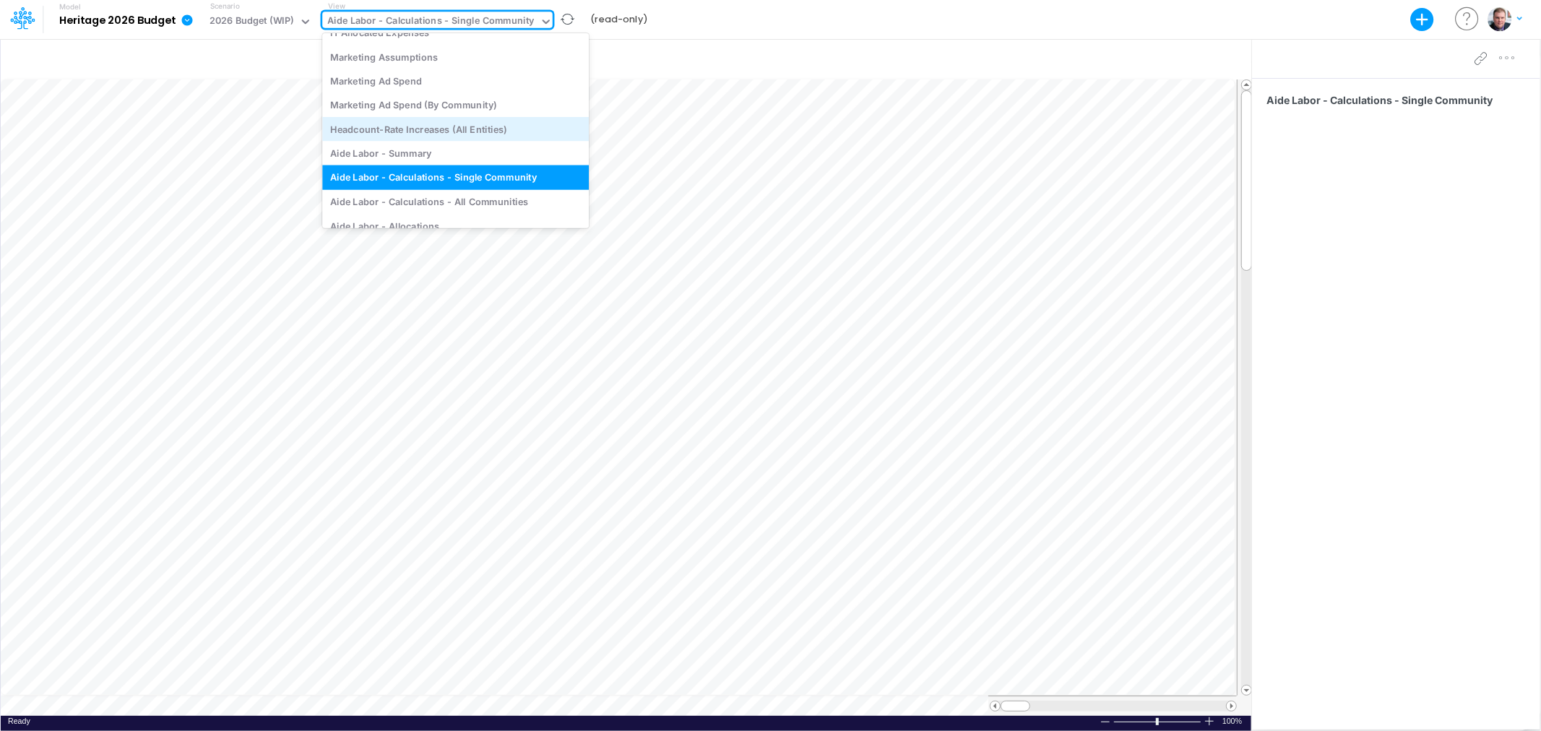
scroll to position [4965, 0]
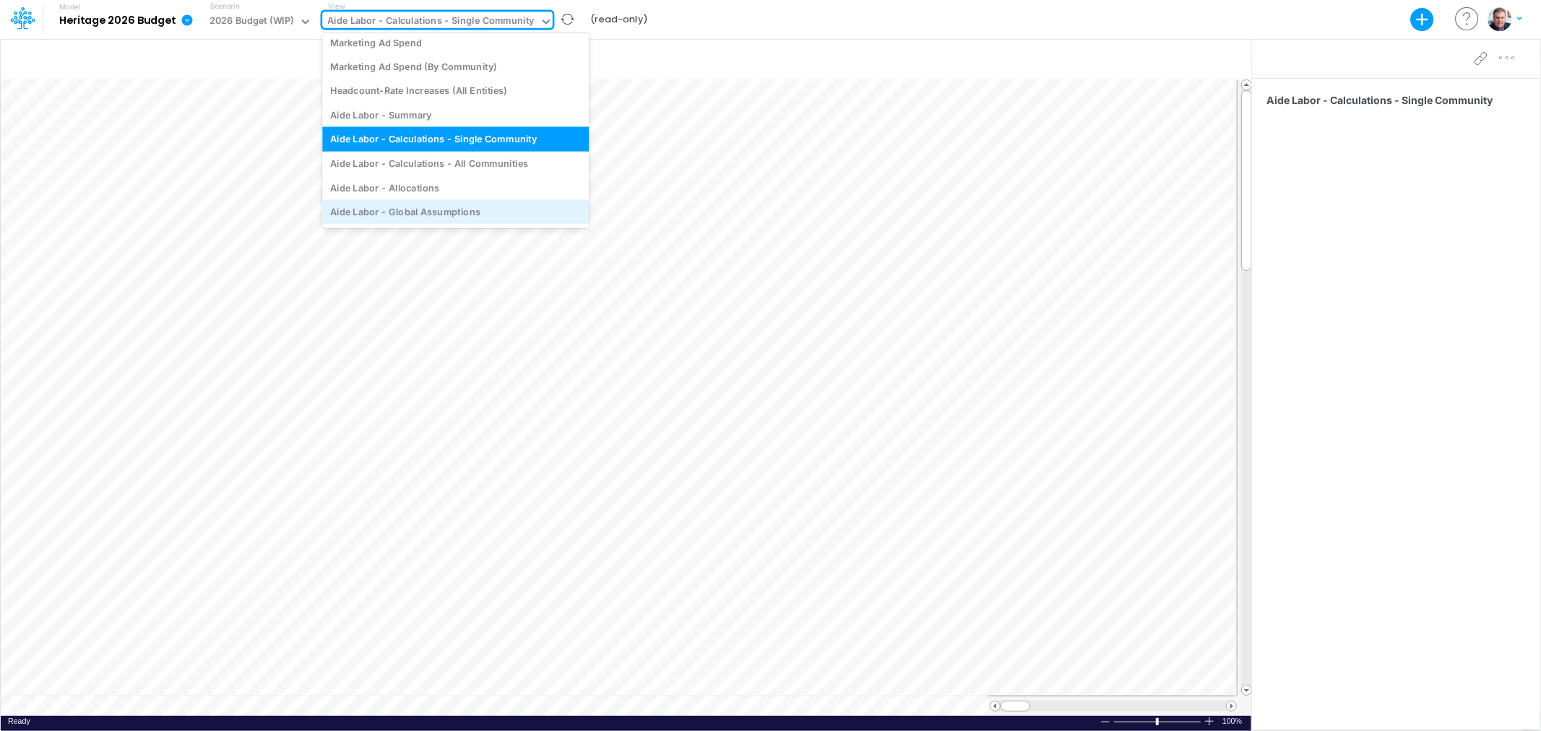
click at [452, 205] on div "Aide Labor - Global Assumptions" at bounding box center [455, 211] width 267 height 24
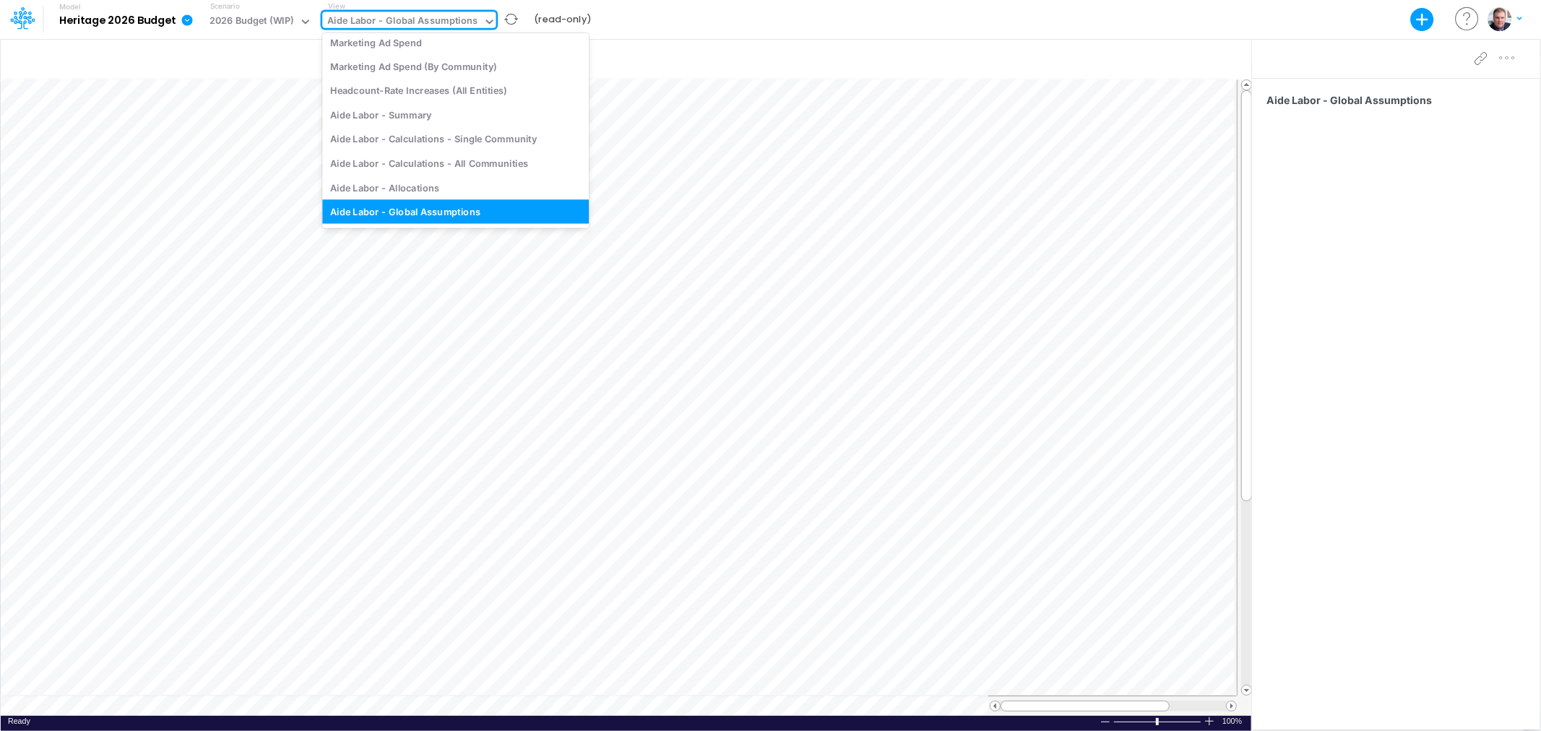
click at [472, 19] on div "Aide Labor - Global Assumptions" at bounding box center [402, 23] width 160 height 22
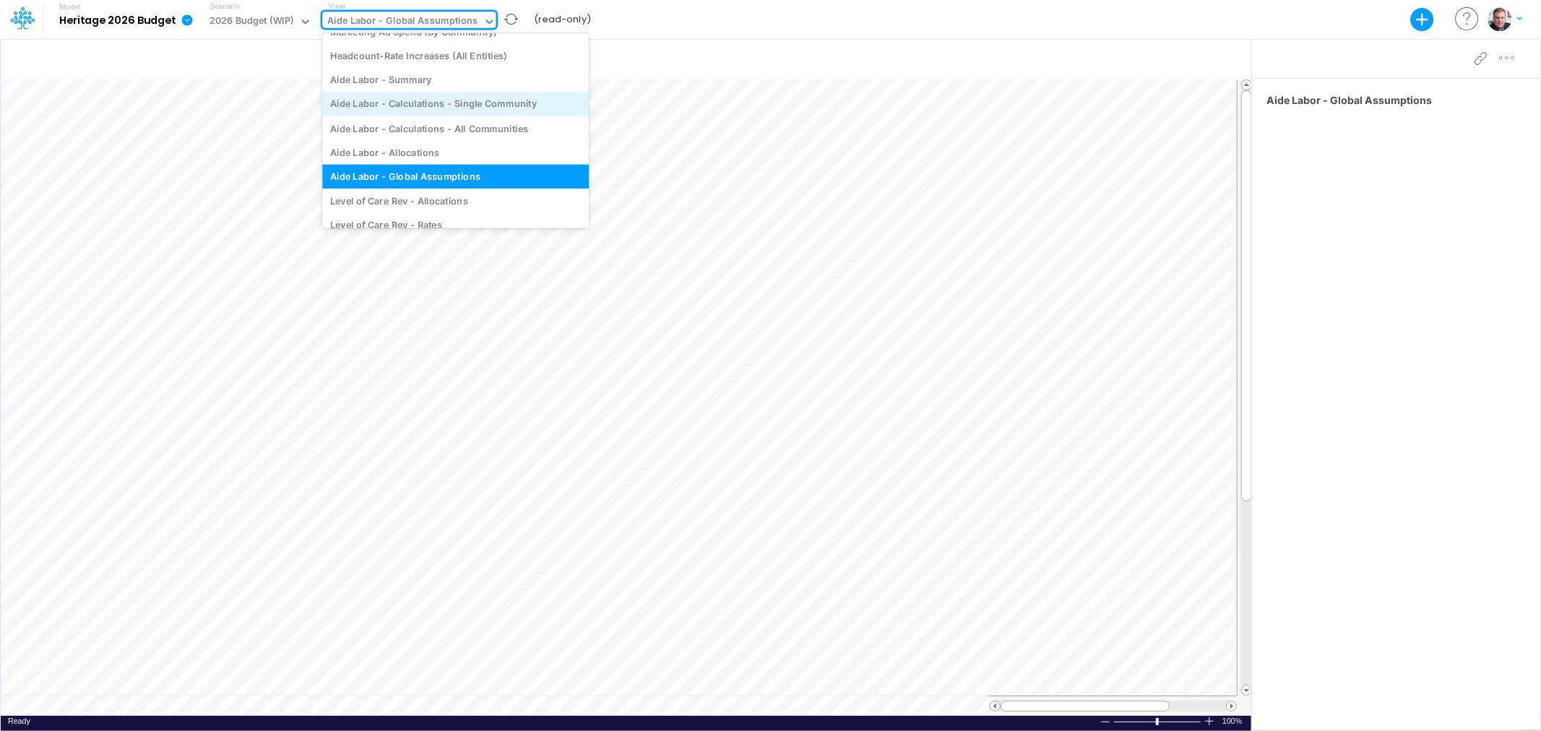
scroll to position [5045, 0]
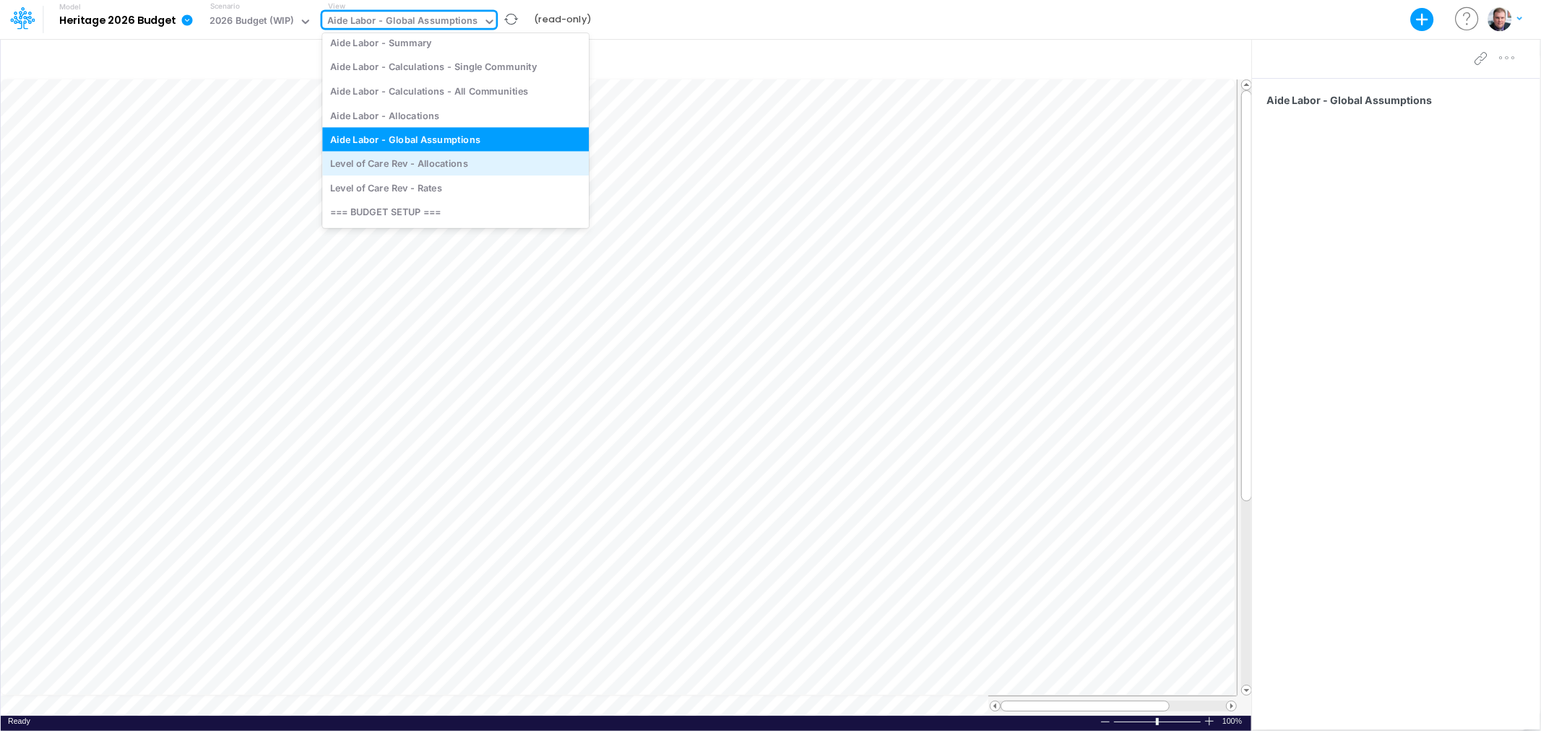
click at [453, 156] on div "Level of Care Rev - Allocations" at bounding box center [455, 164] width 267 height 24
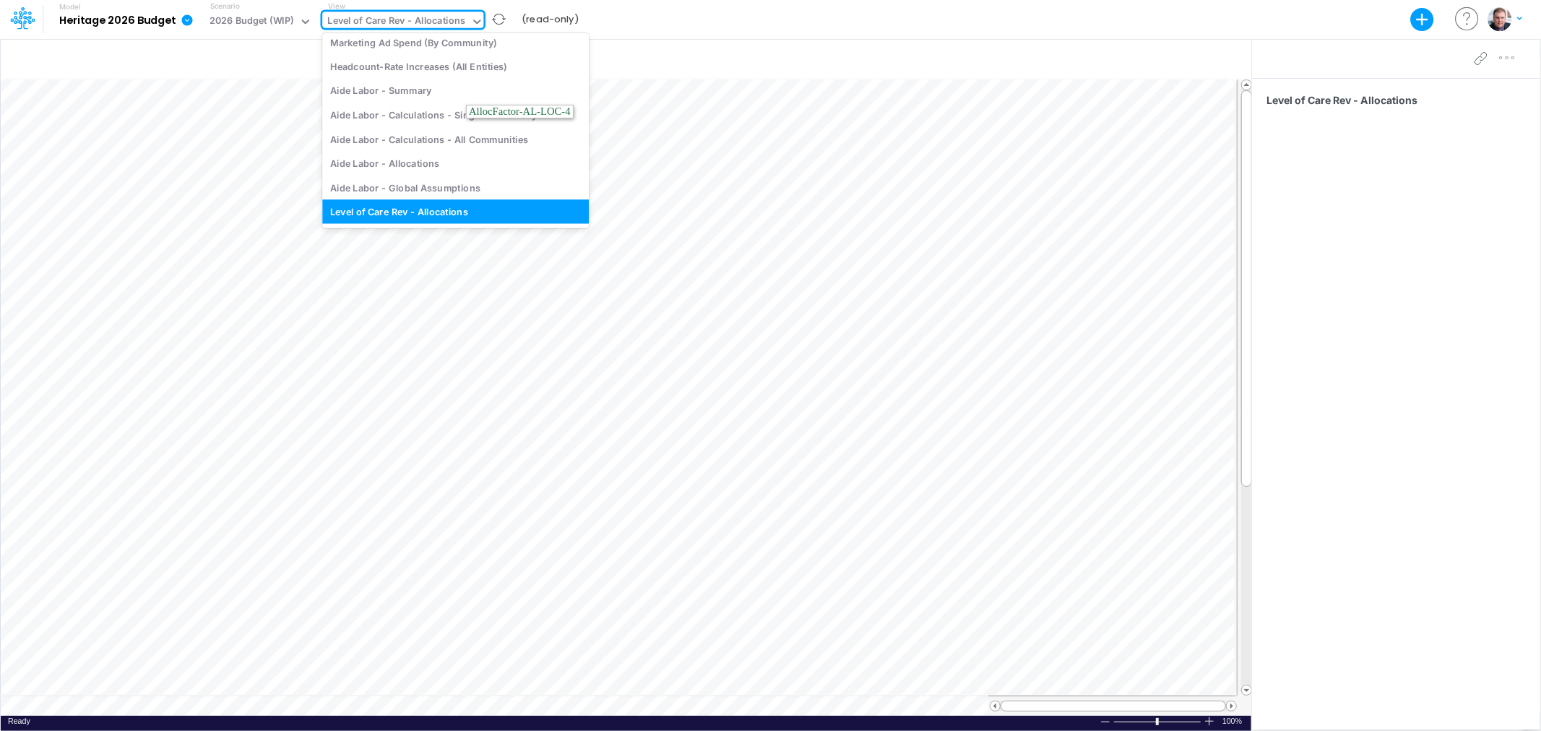
click at [446, 22] on div "Level of Care Rev - Allocations" at bounding box center [396, 22] width 138 height 17
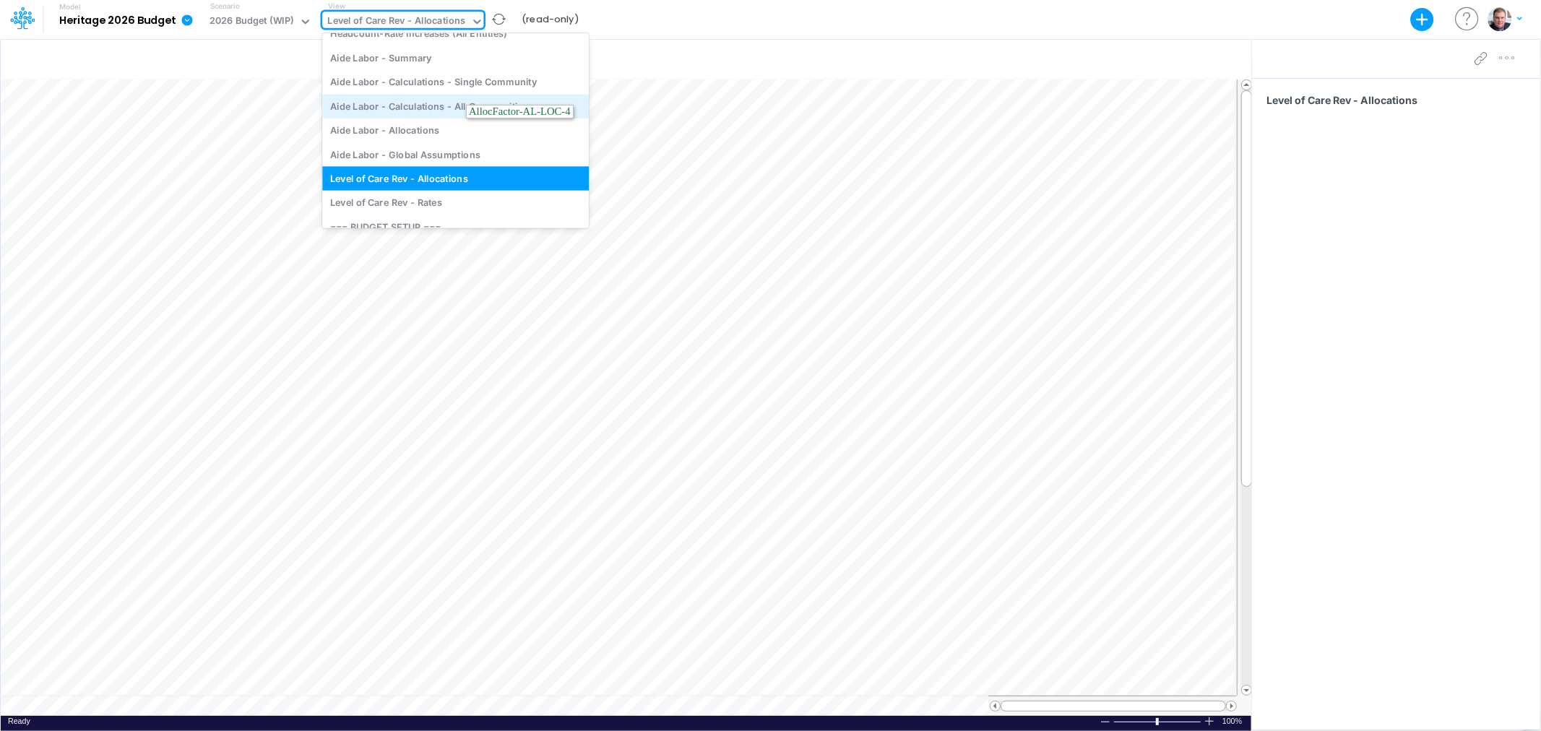
scroll to position [5071, 0]
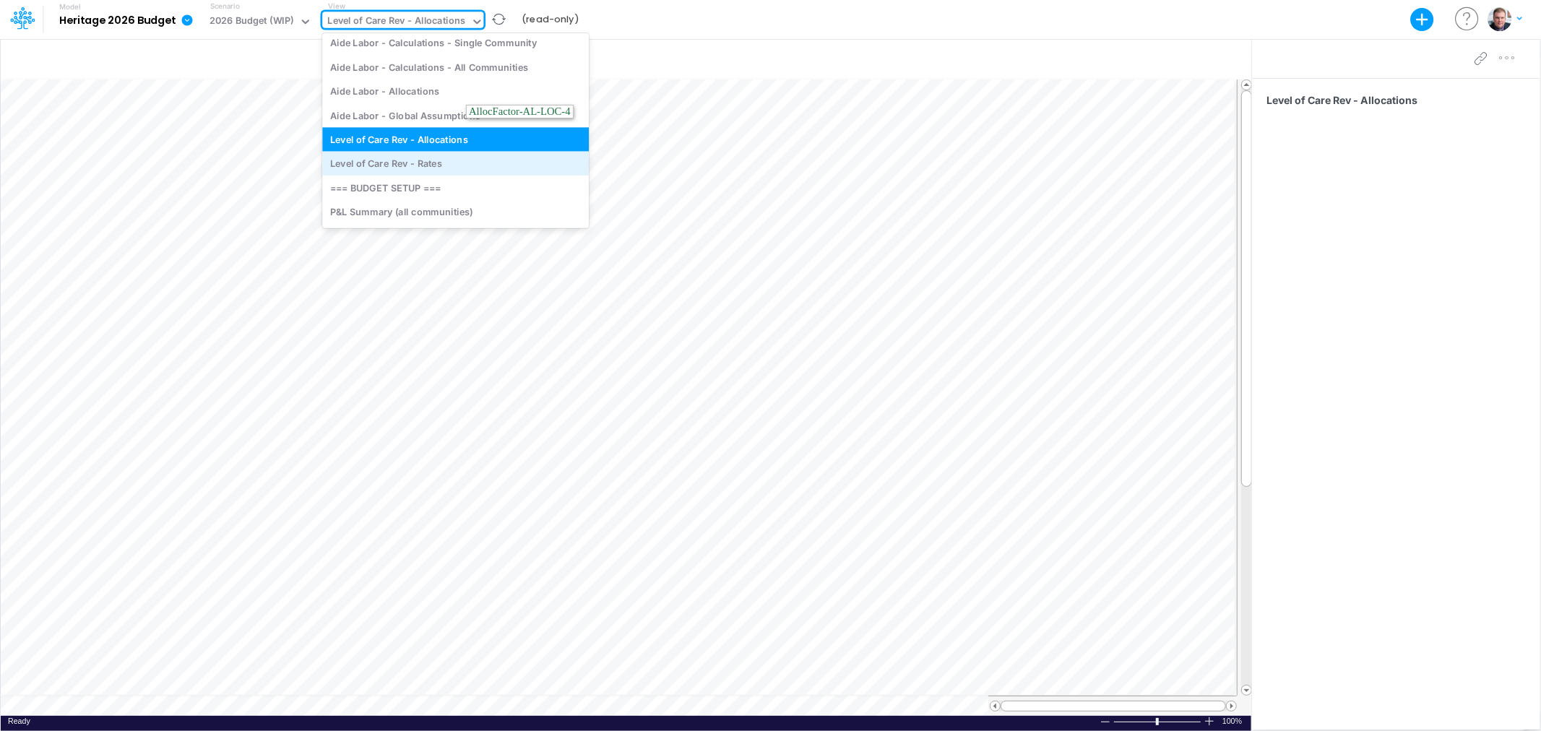
click at [435, 161] on div "Level of Care Rev - Rates" at bounding box center [455, 164] width 267 height 24
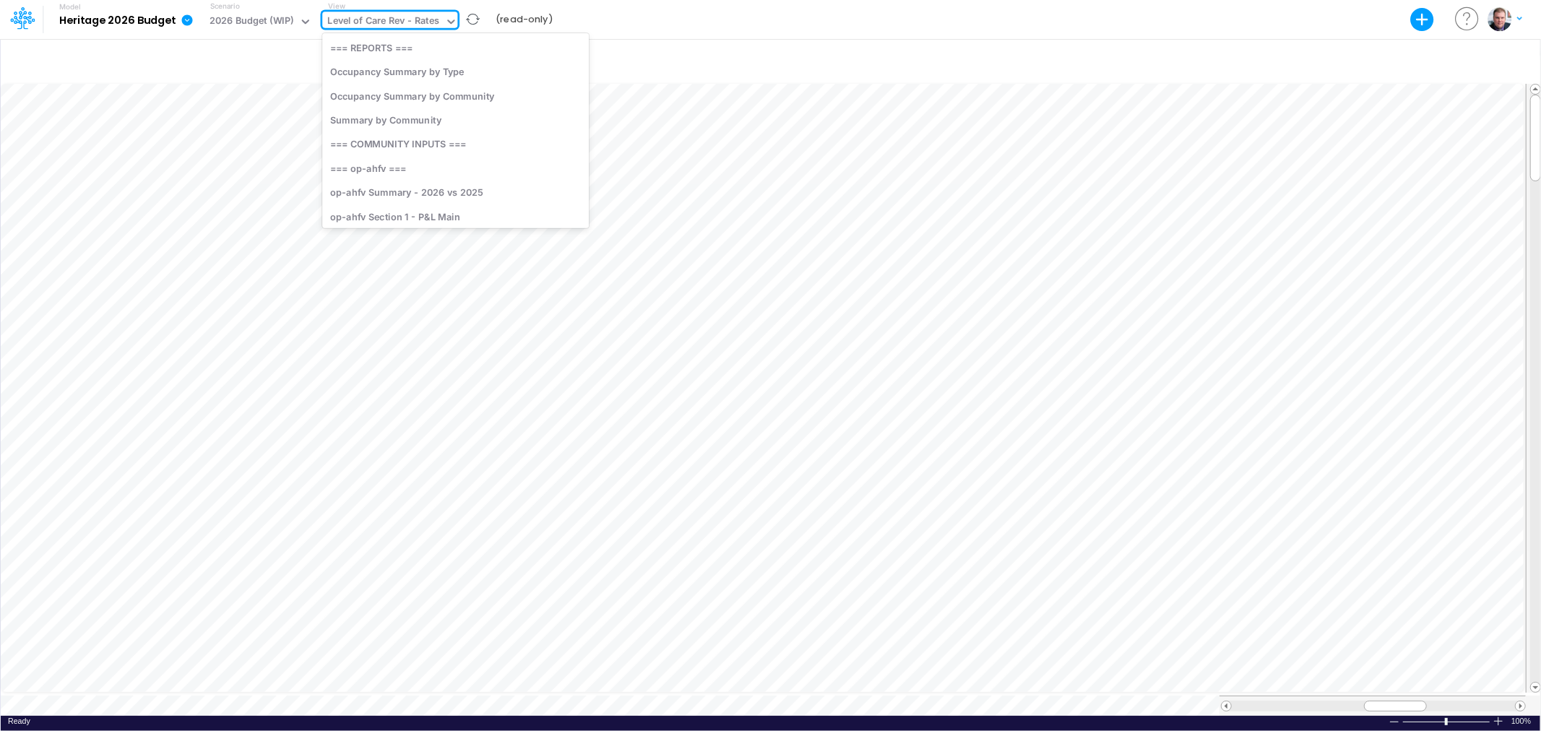
click at [421, 20] on div "Level of Care Rev - Rates" at bounding box center [383, 22] width 112 height 17
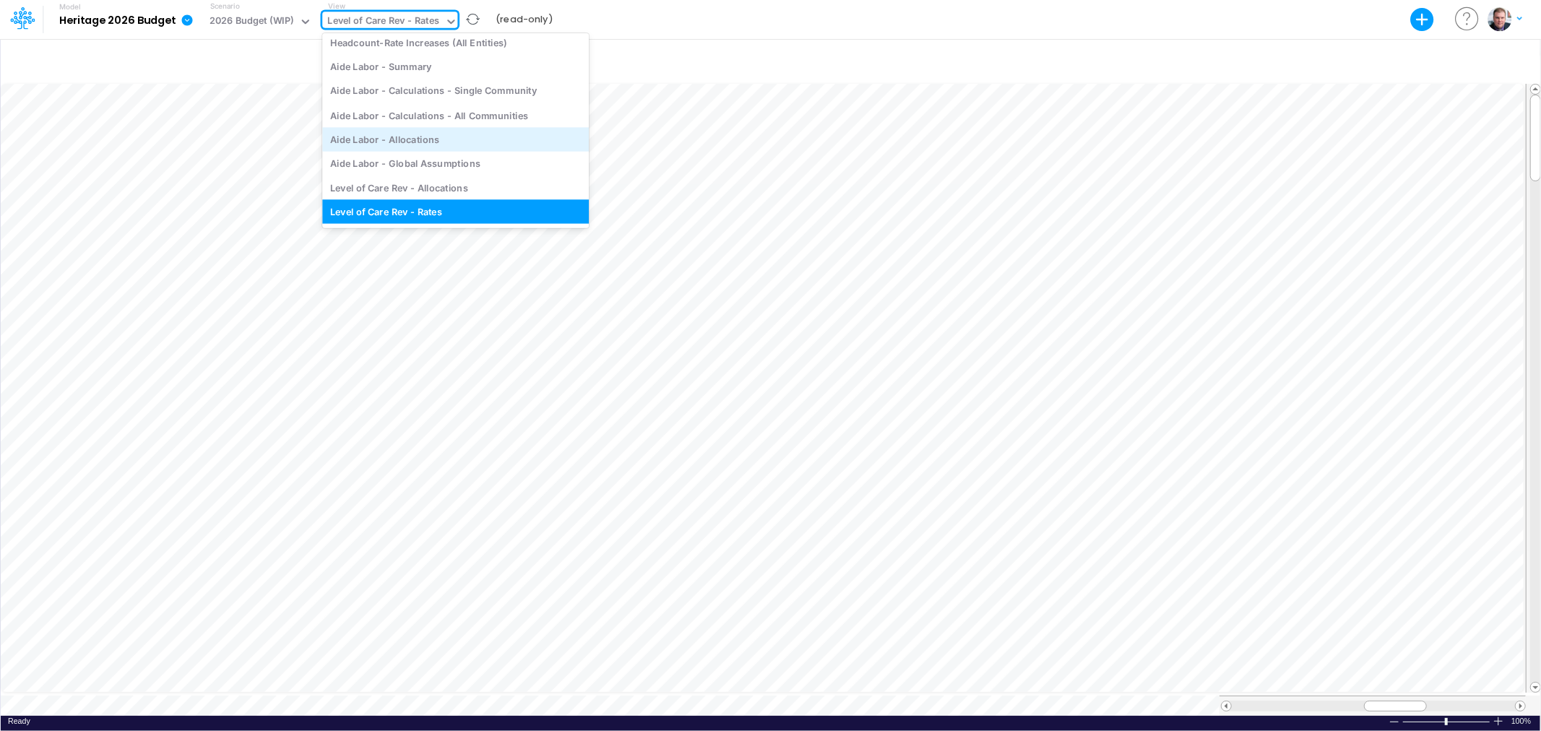
scroll to position [4938, 0]
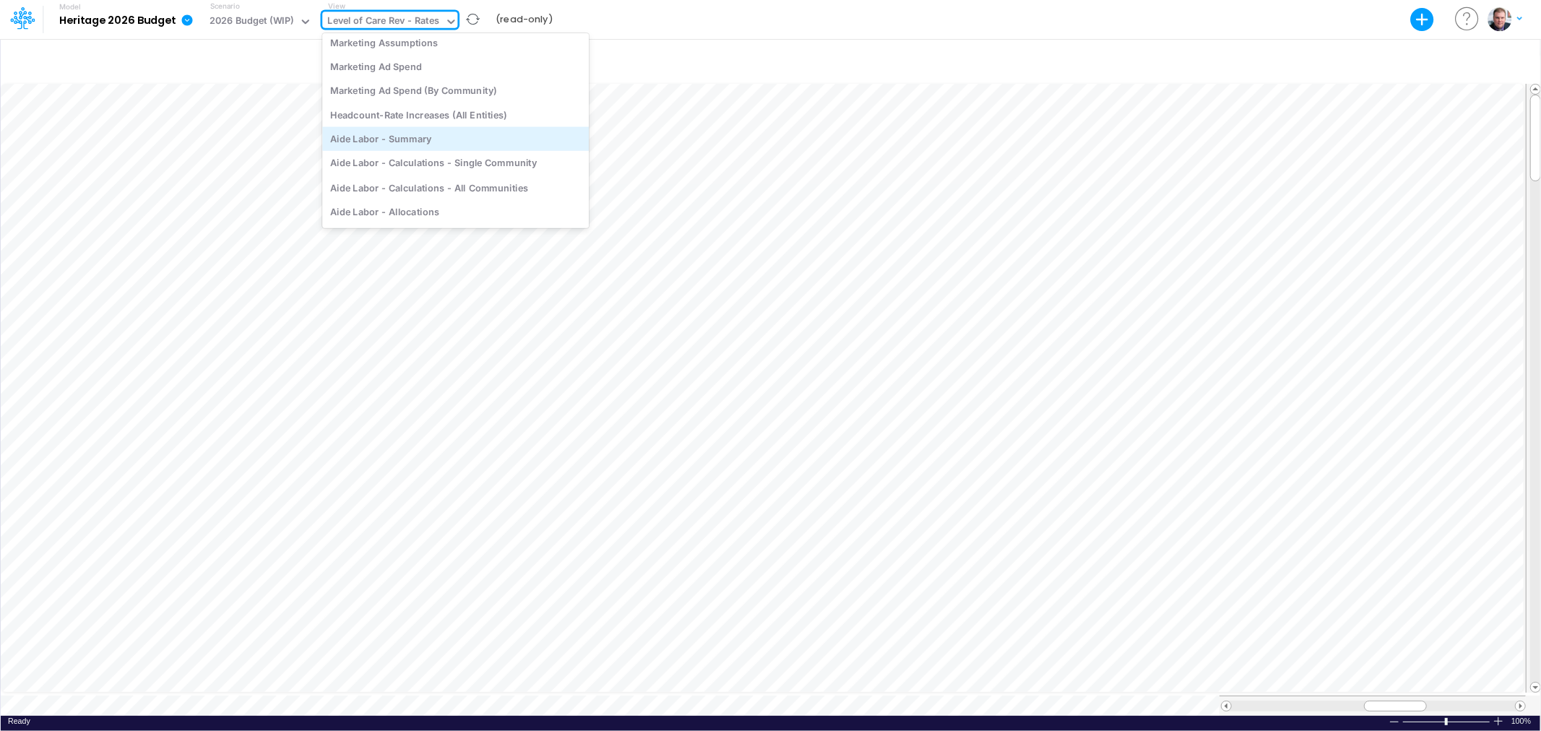
click at [410, 134] on div "Aide Labor - Summary" at bounding box center [455, 139] width 267 height 24
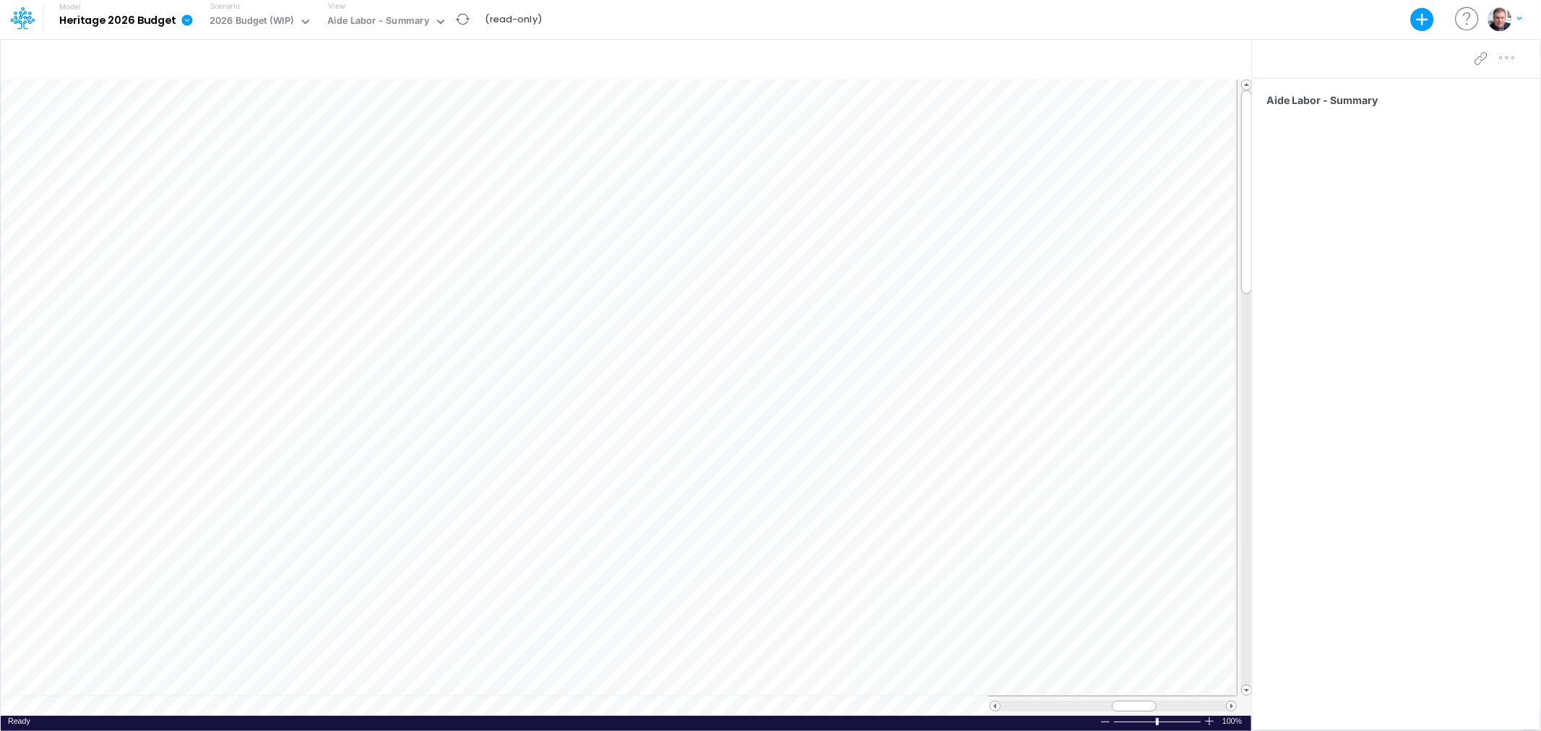
scroll to position [0, 1]
click at [366, 16] on div "Aide Labor - Summary" at bounding box center [377, 22] width 101 height 17
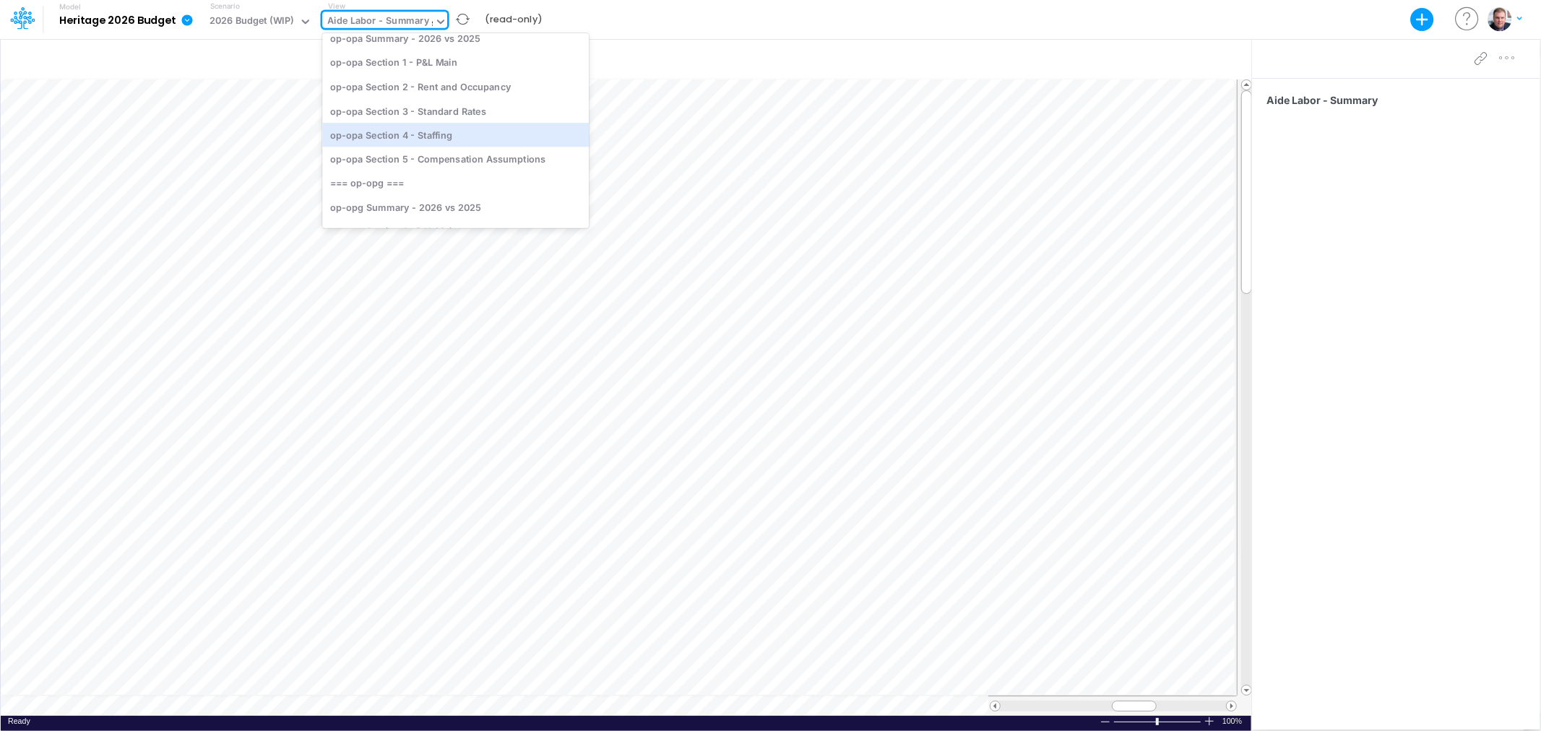
scroll to position [30, 0]
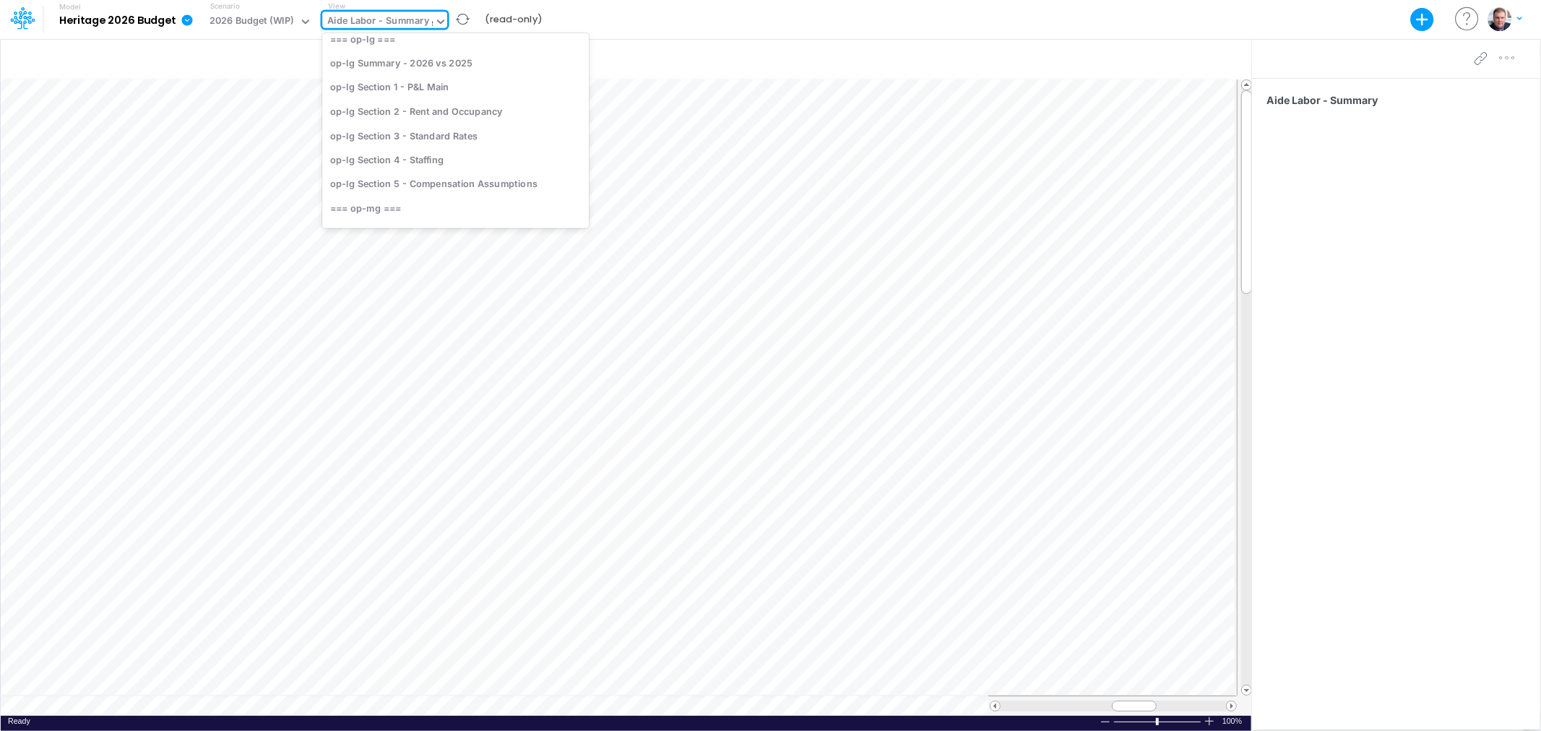
type input "sr"
click at [425, 70] on div "op-sr Section 1 - P&L Main" at bounding box center [434, 68] width 224 height 24
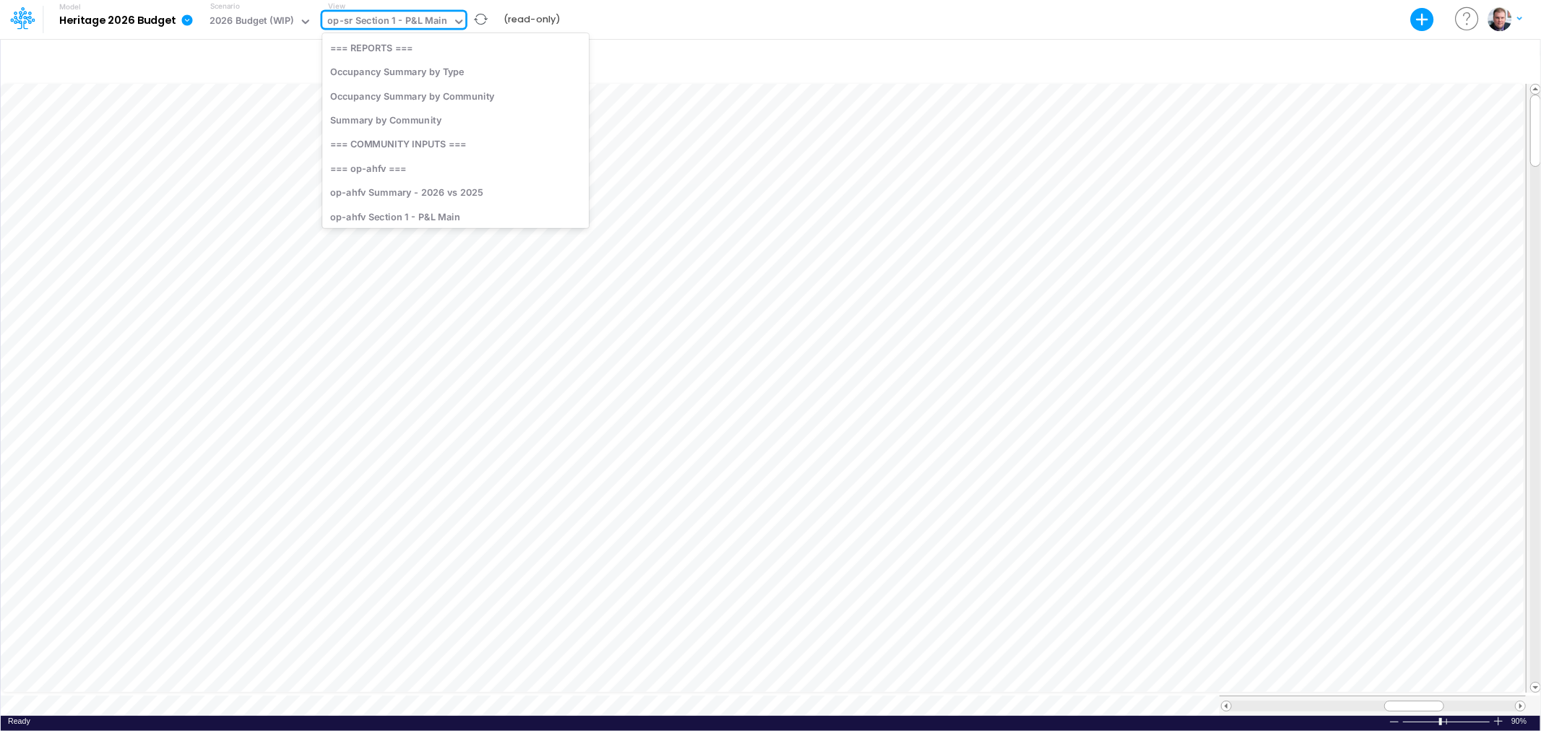
click at [381, 14] on div "op-sr Section 1 - P&L Main" at bounding box center [387, 22] width 120 height 17
click at [464, 19] on div "op-sr Section 2 - Rent and Occupancy" at bounding box center [413, 22] width 173 height 17
type input "v"
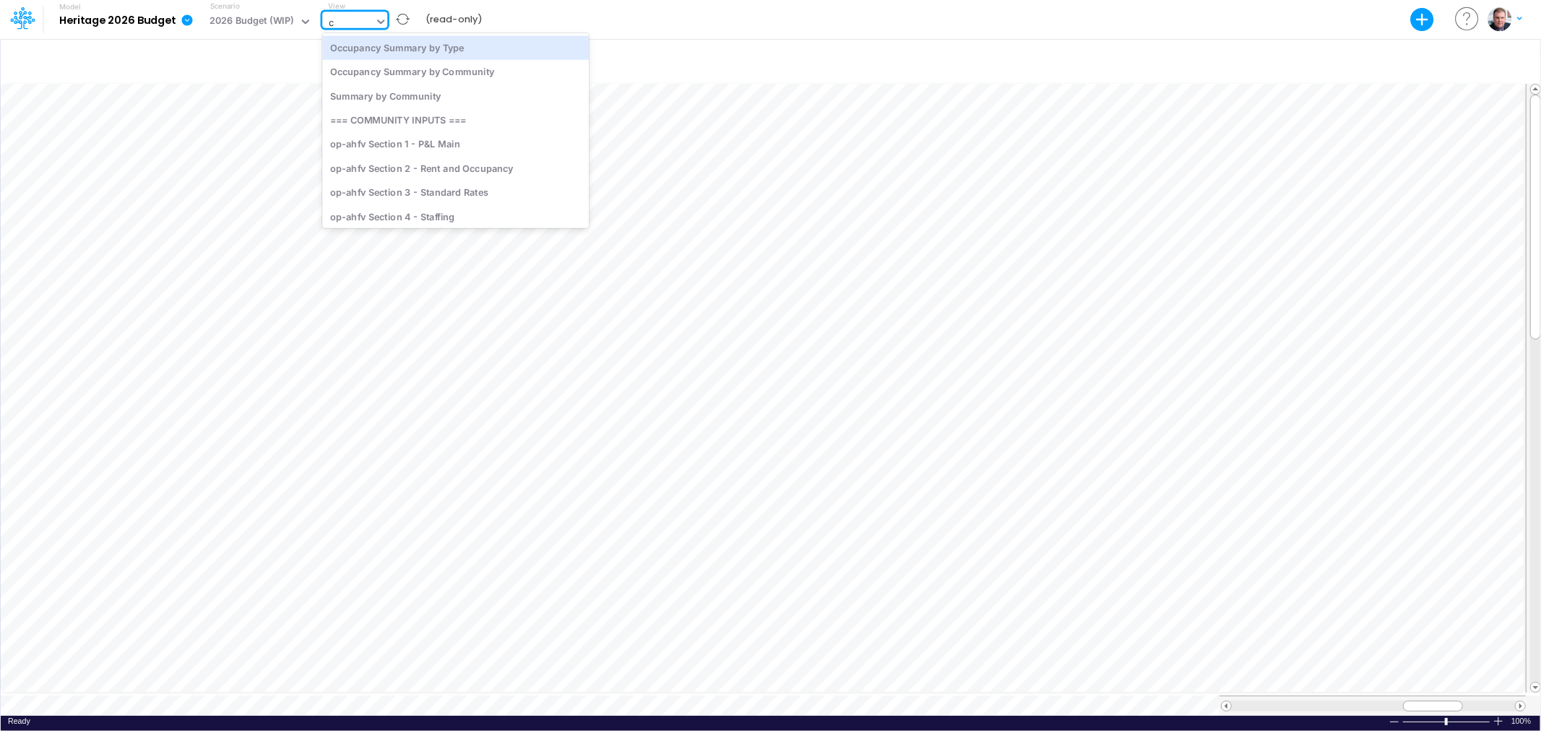
type input "cv"
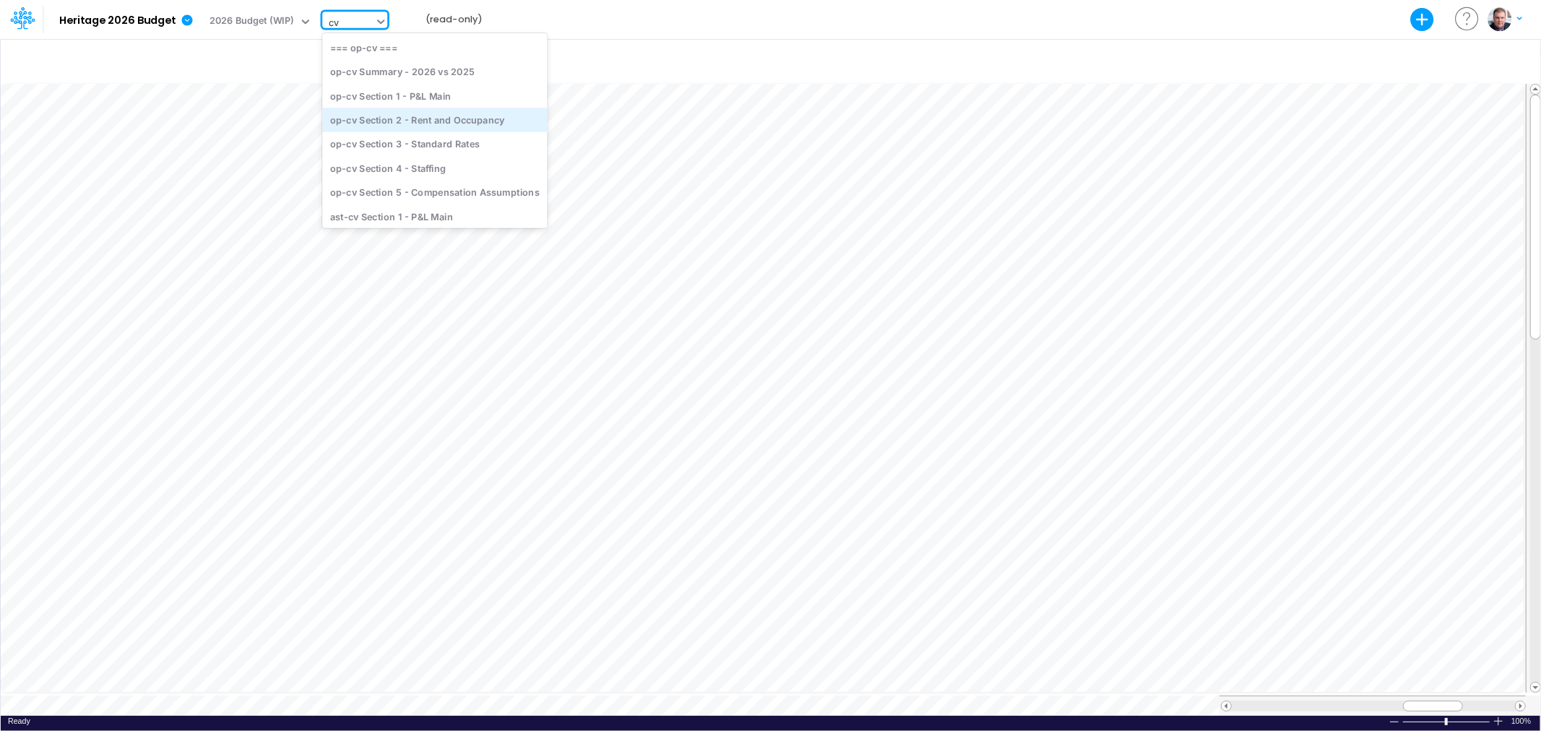
click at [420, 117] on div "op-cv Section 2 - Rent and Occupancy" at bounding box center [434, 120] width 225 height 24
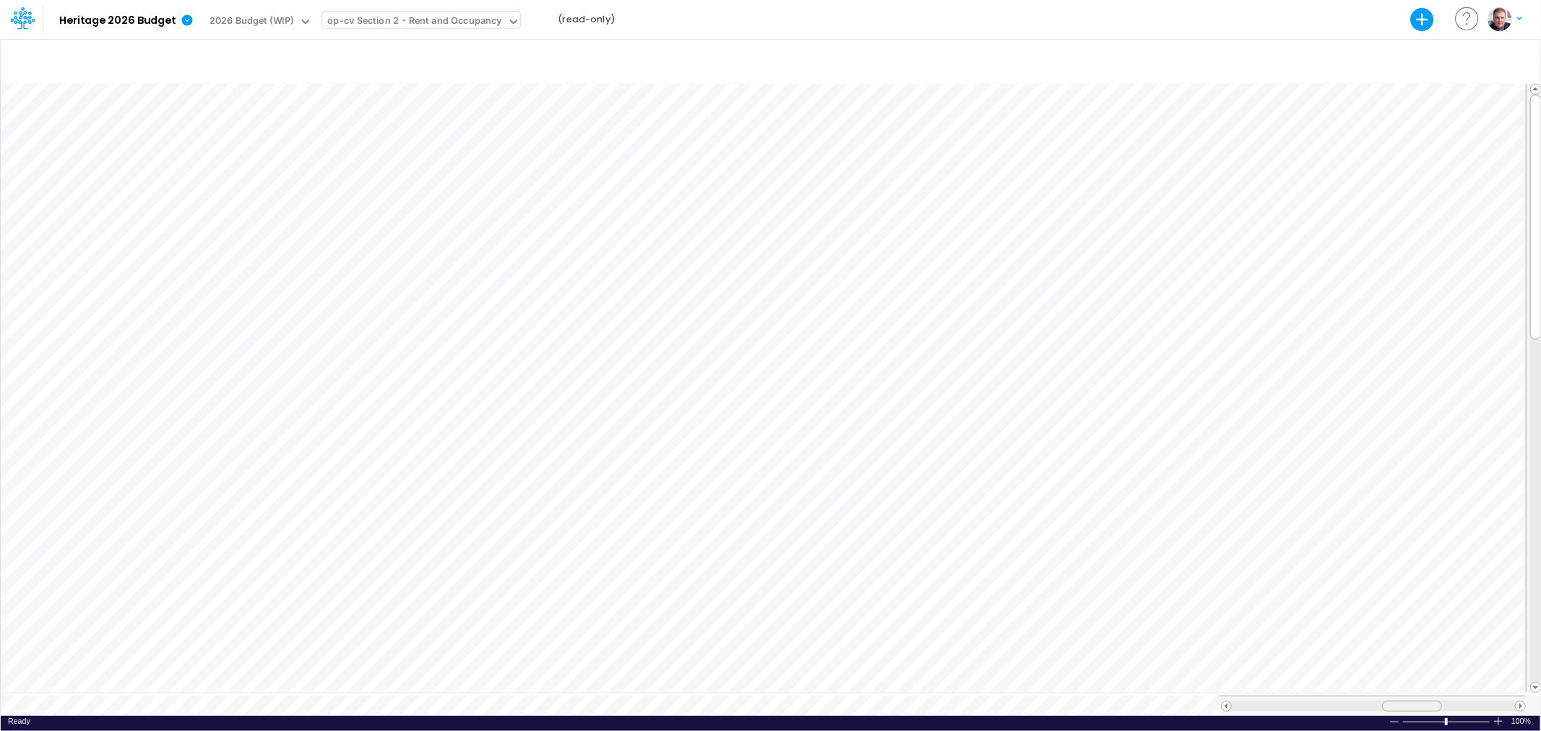
drag, startPoint x: 1383, startPoint y: 701, endPoint x: 1402, endPoint y: 699, distance: 19.6
click at [1402, 701] on div at bounding box center [1412, 706] width 60 height 11
click at [451, 24] on div "op-cv Section 2 - Rent and Occupancy" at bounding box center [414, 22] width 174 height 17
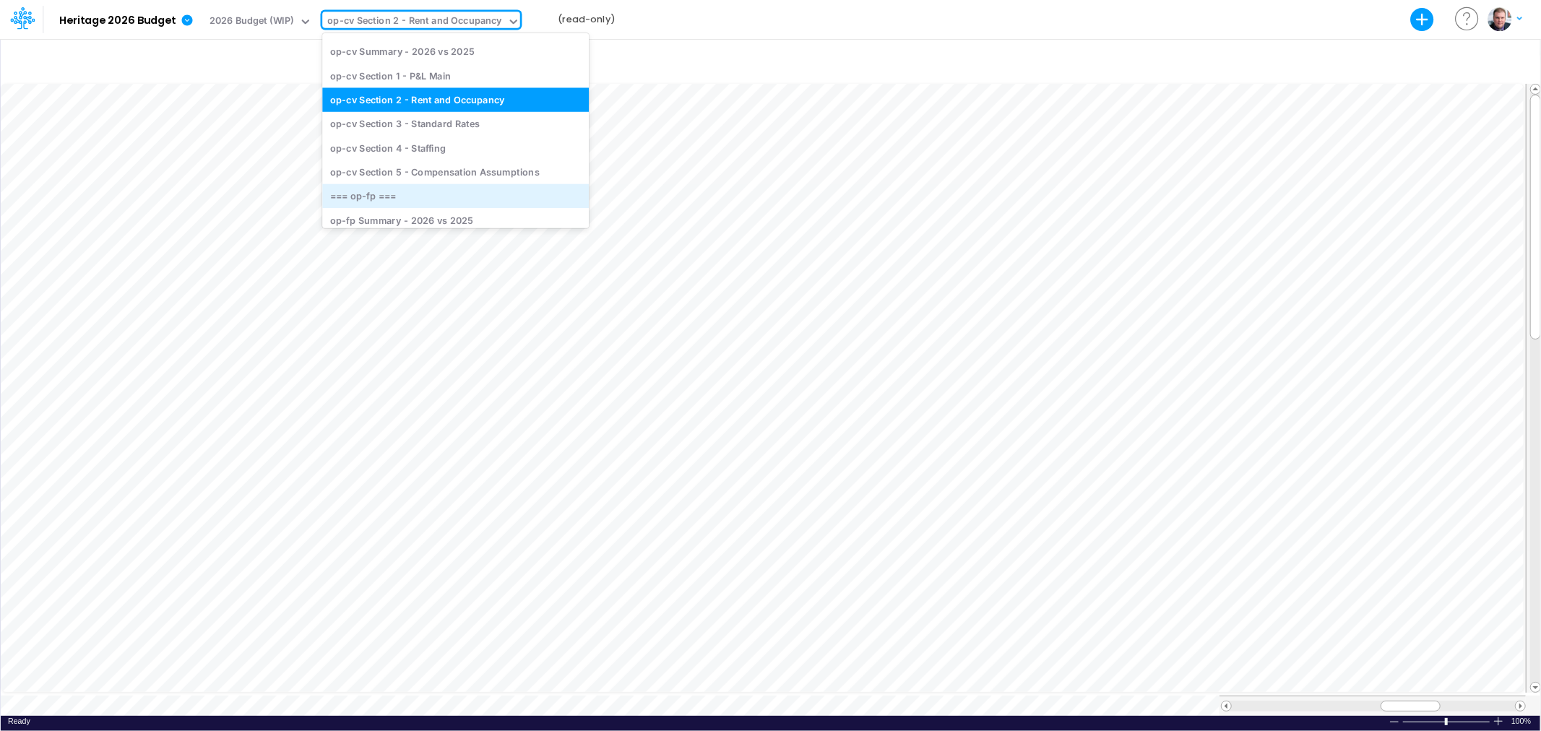
scroll to position [678, 0]
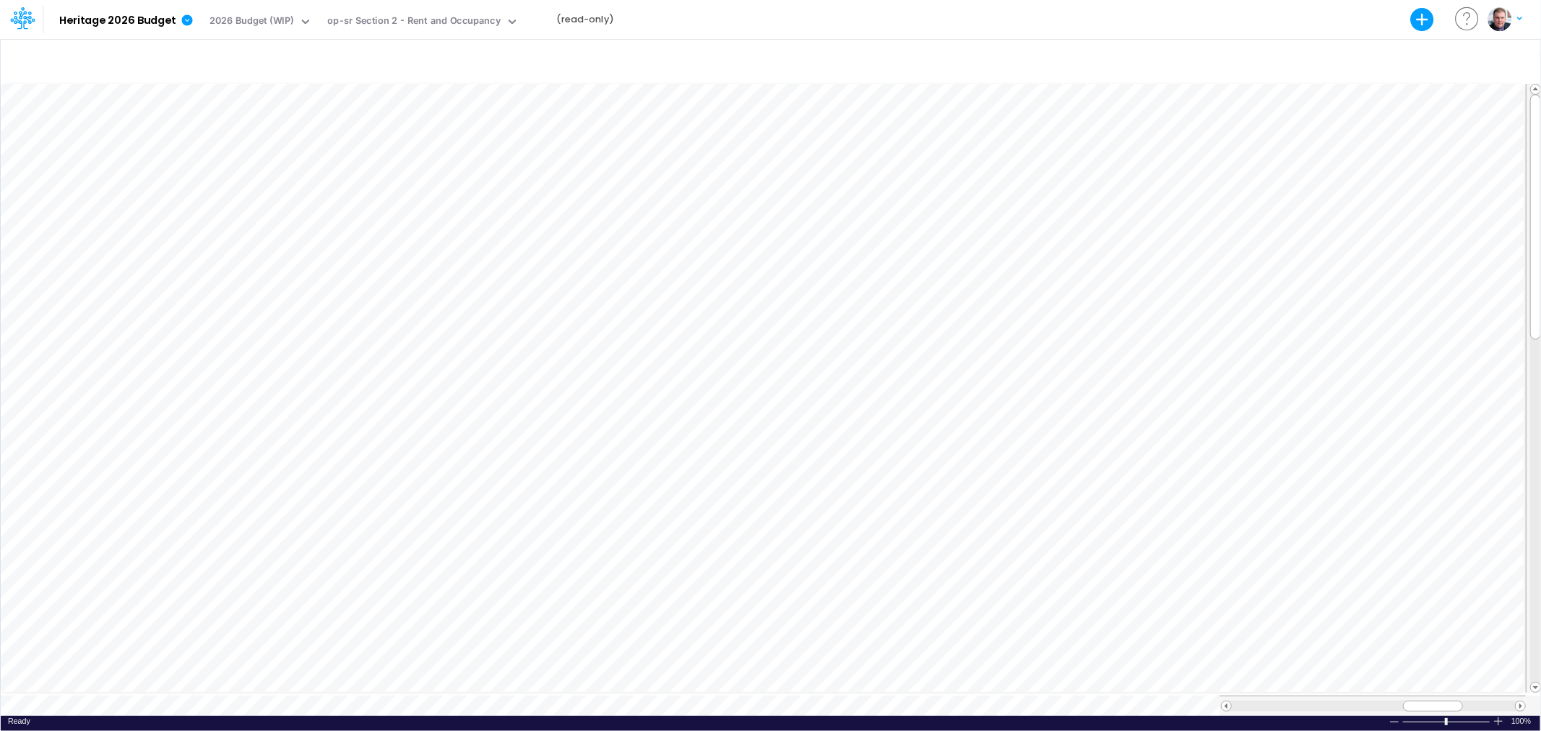
drag, startPoint x: 418, startPoint y: 63, endPoint x: 20, endPoint y: 22, distance: 399.4
click at [20, 22] on icon at bounding box center [22, 18] width 25 height 25
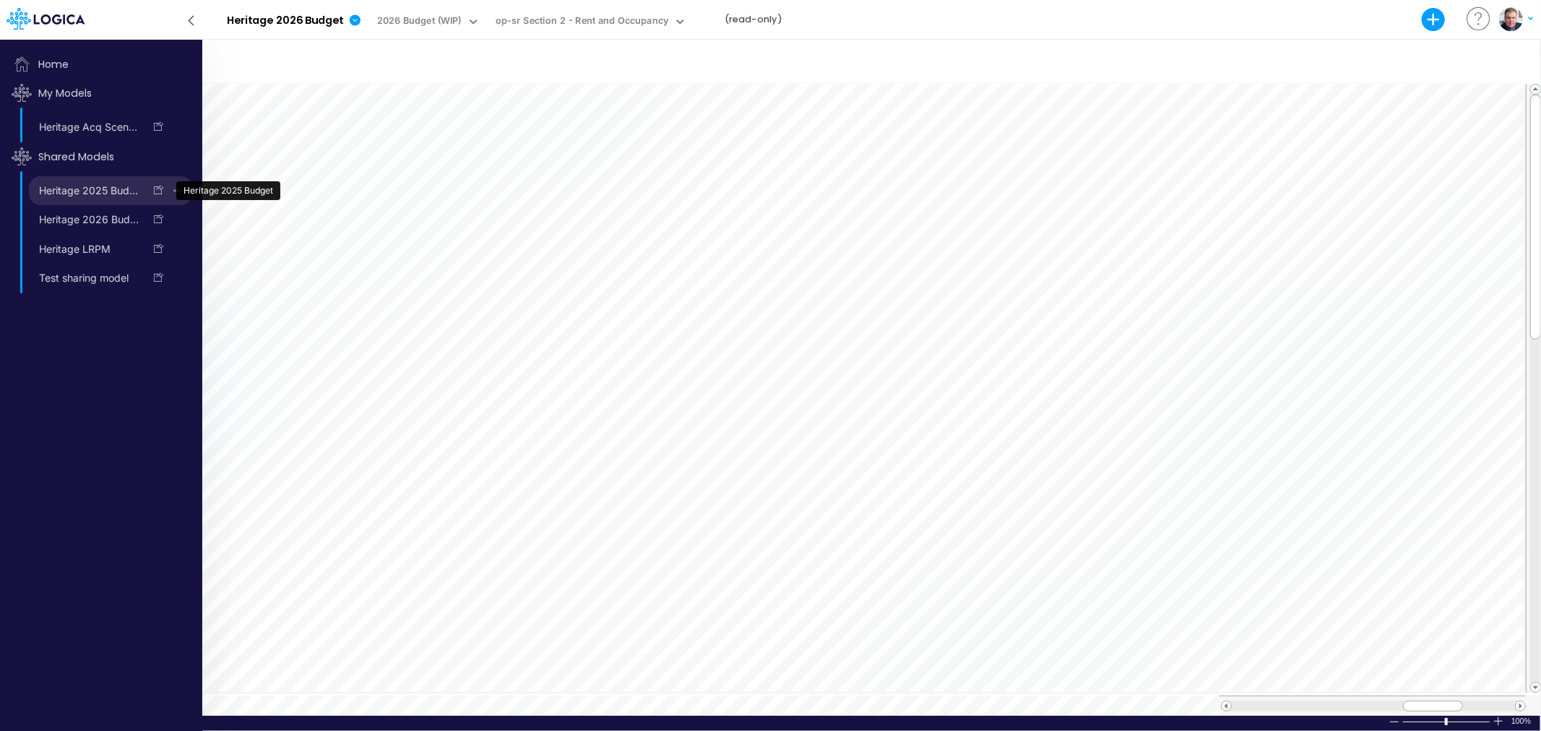
click at [83, 192] on link "Heritage 2025 Budget" at bounding box center [86, 190] width 115 height 23
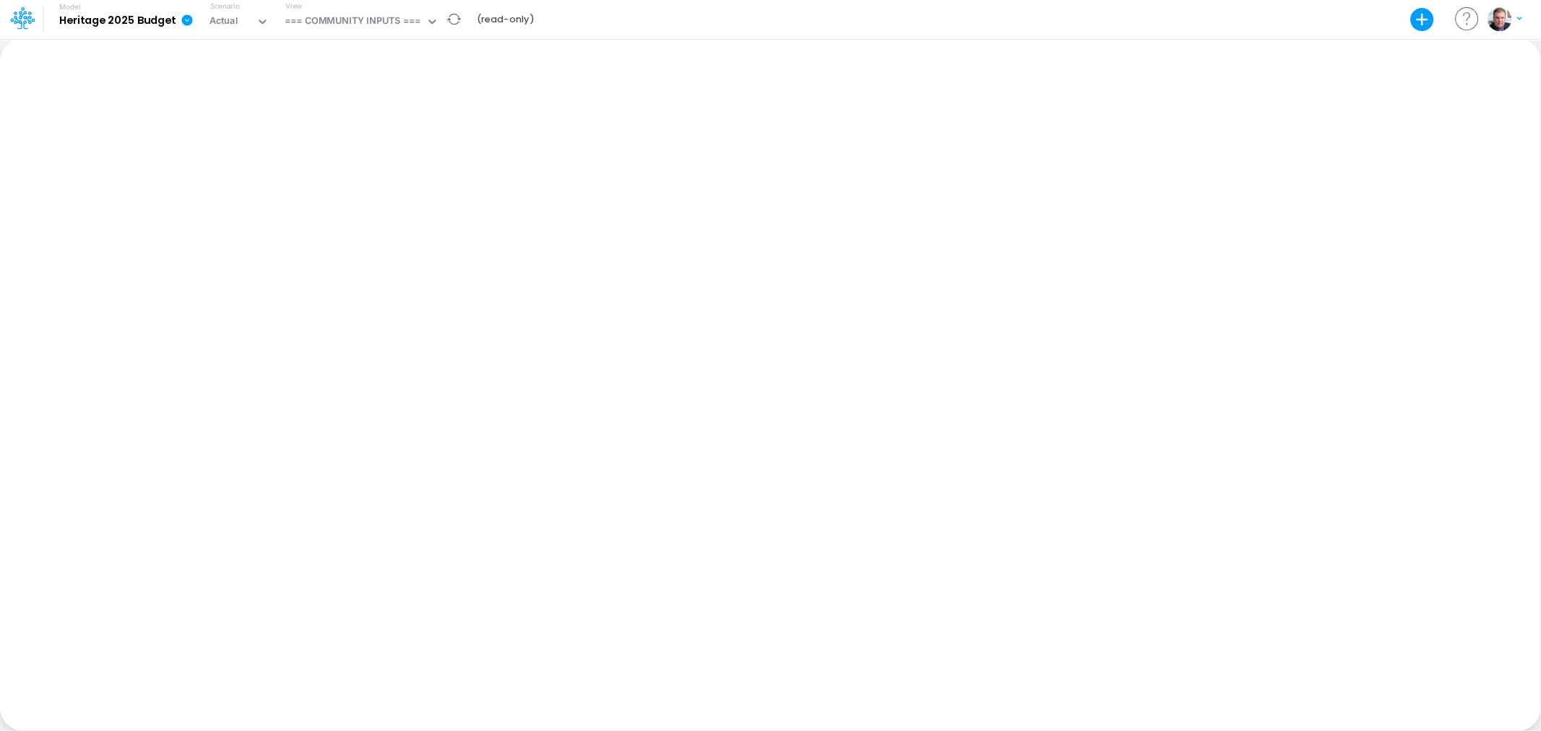
click at [165, 20] on b "Heritage 2025 Budget" at bounding box center [117, 20] width 116 height 13
click at [183, 22] on icon at bounding box center [187, 19] width 11 height 11
click at [16, 14] on icon at bounding box center [23, 11] width 18 height 8
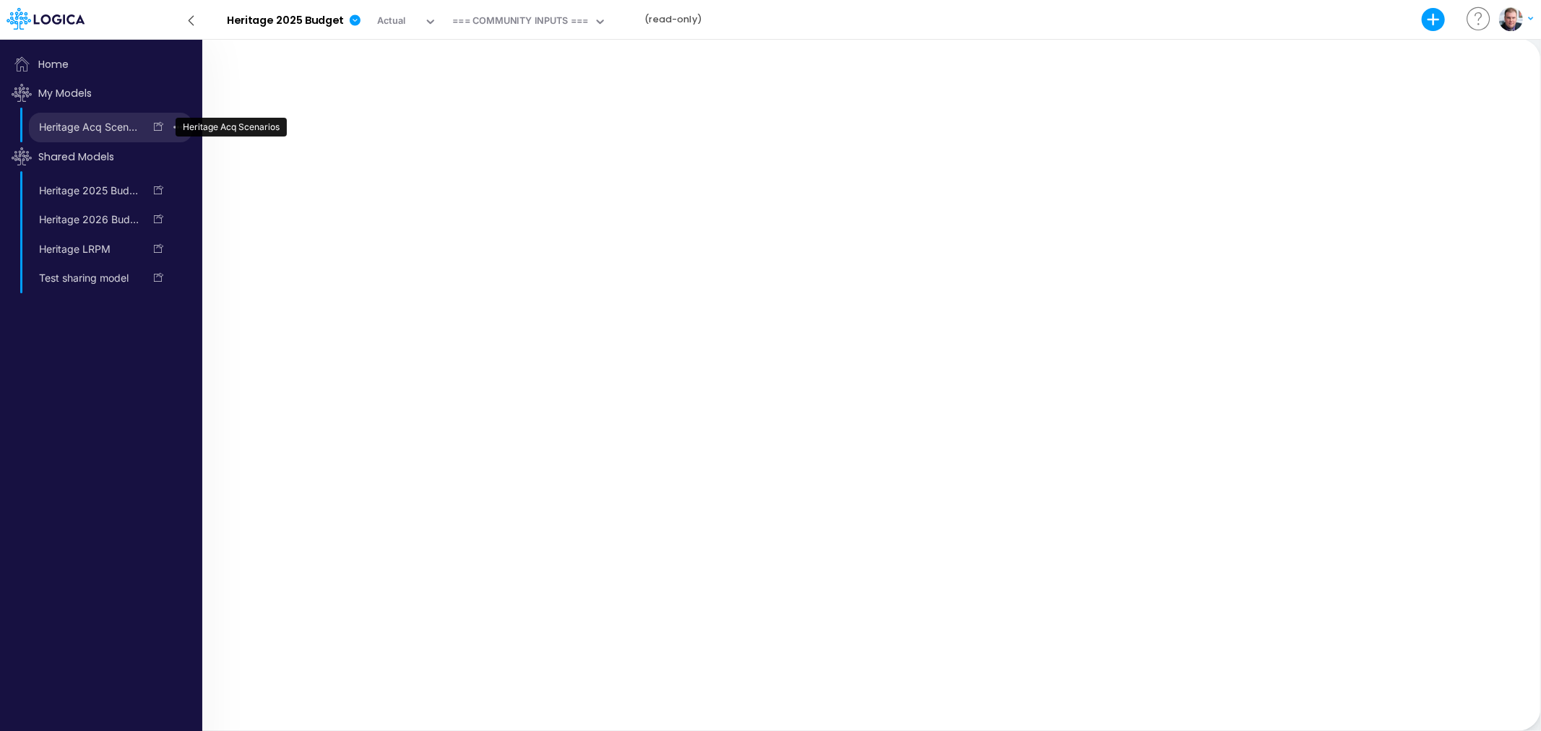
click at [63, 121] on link "Heritage Acq Scenarios" at bounding box center [86, 127] width 115 height 23
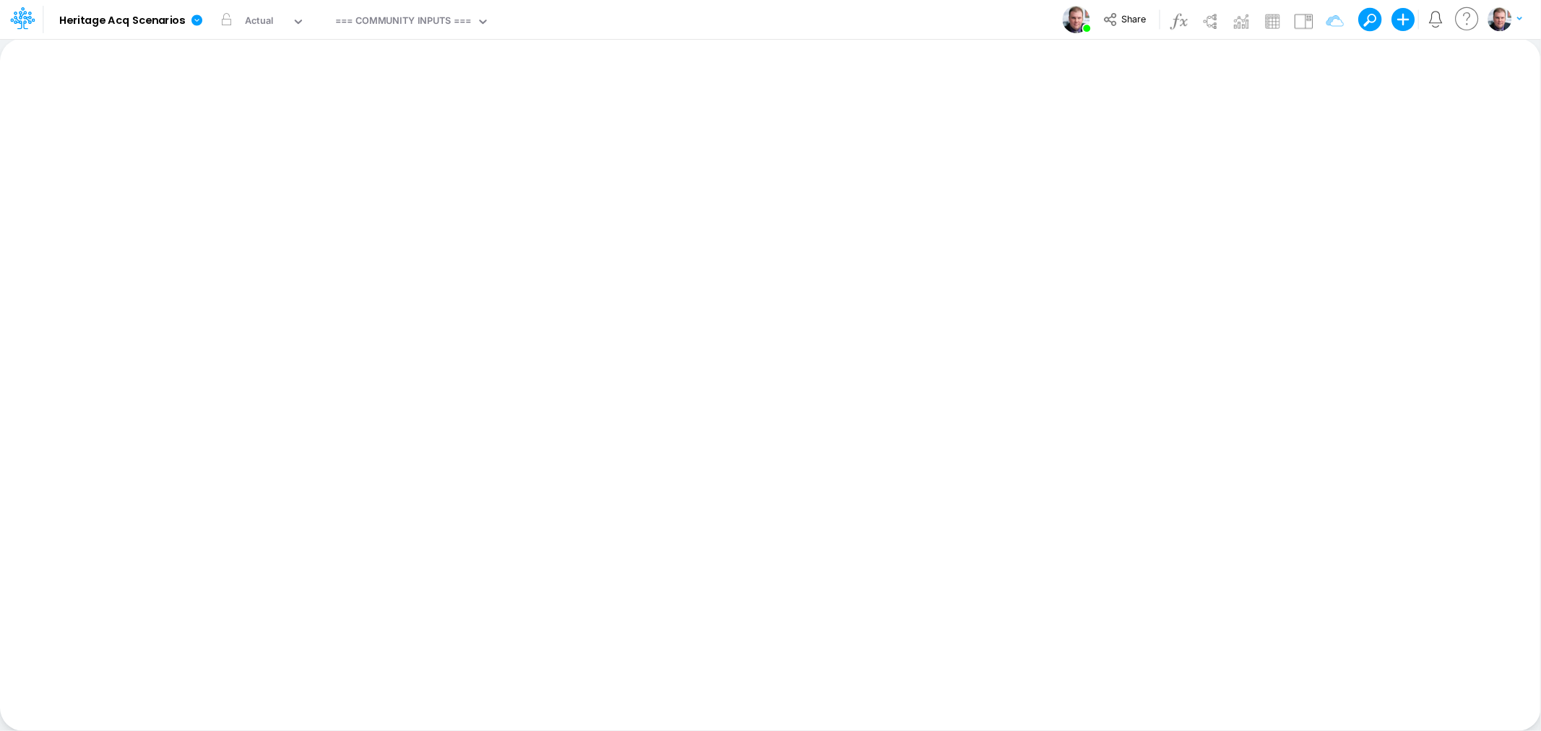
click at [13, 12] on icon at bounding box center [22, 18] width 25 height 25
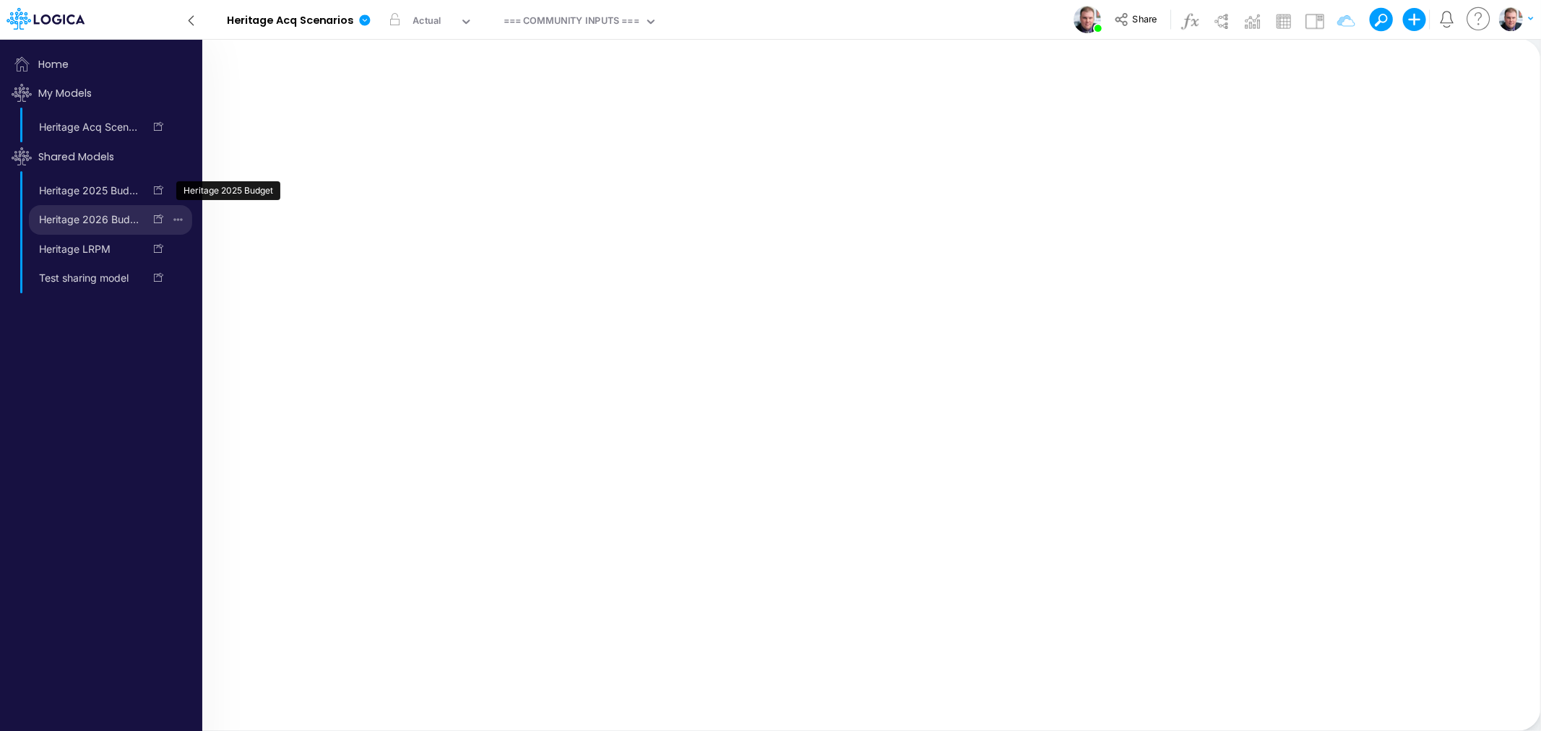
click at [98, 221] on link "Heritage 2026 Budget" at bounding box center [86, 219] width 115 height 23
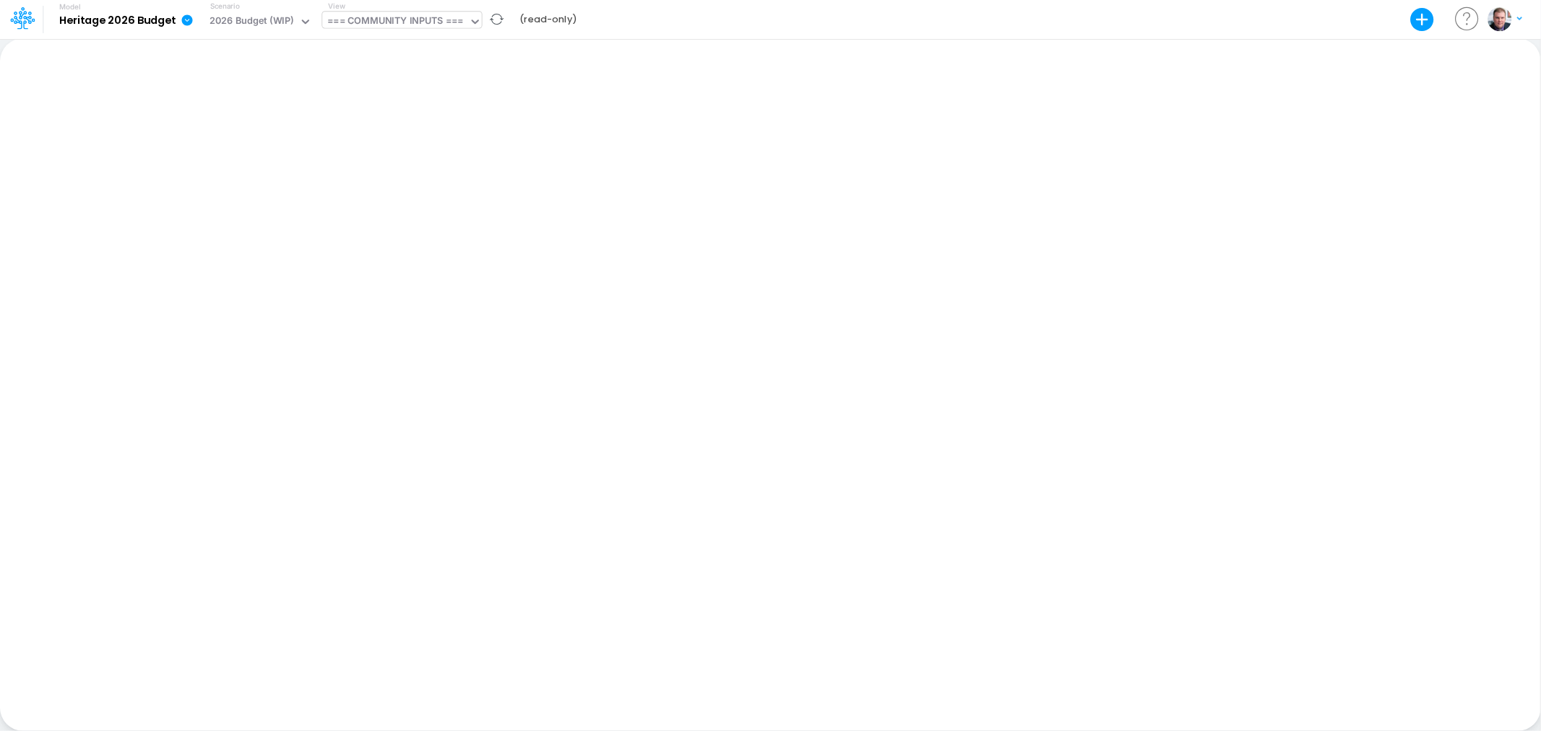
click at [405, 27] on div "=== COMMUNITY INPUTS ===" at bounding box center [395, 22] width 136 height 17
click at [373, 20] on div "=== COMMUNITY INPUTS ===" at bounding box center [395, 22] width 136 height 17
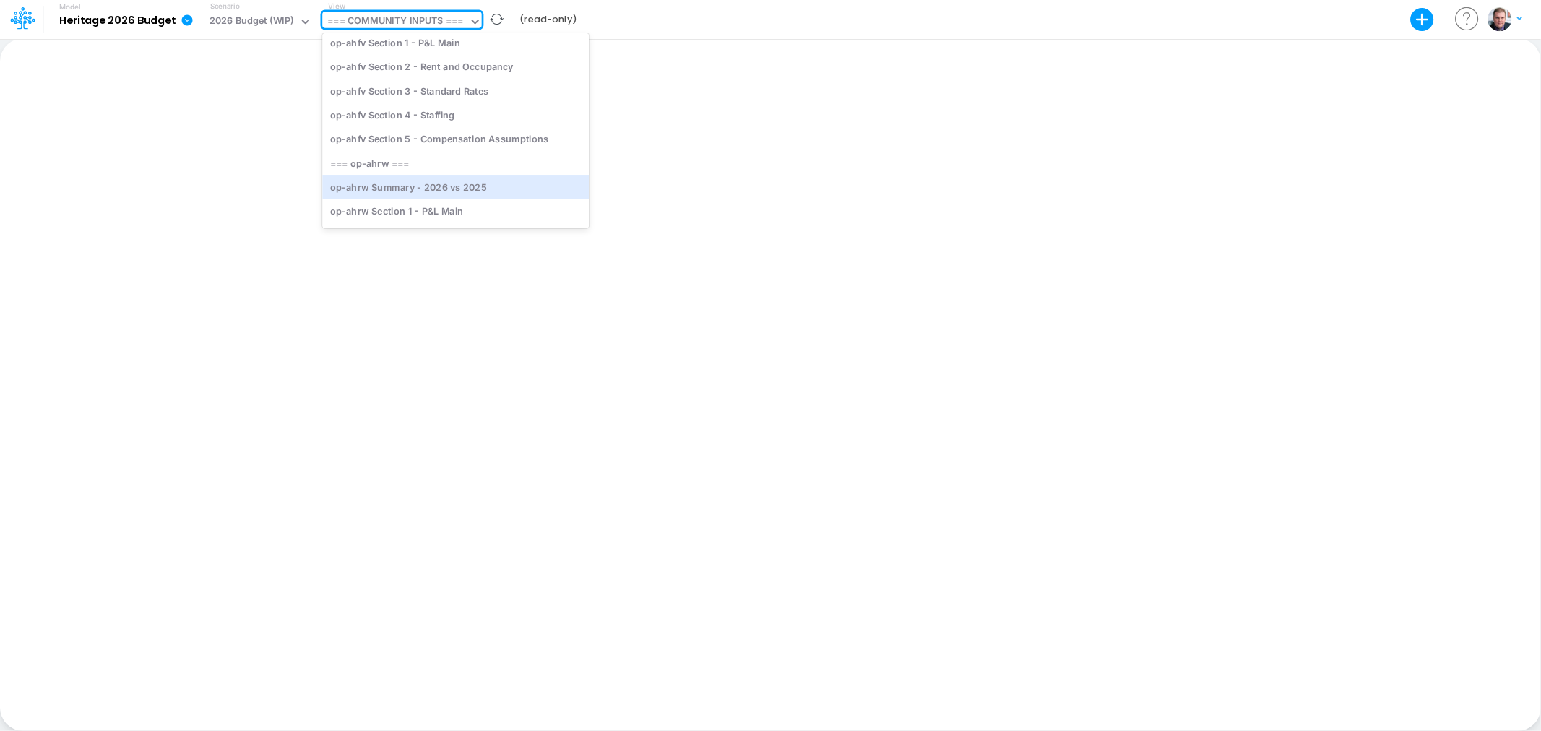
scroll to position [160, 0]
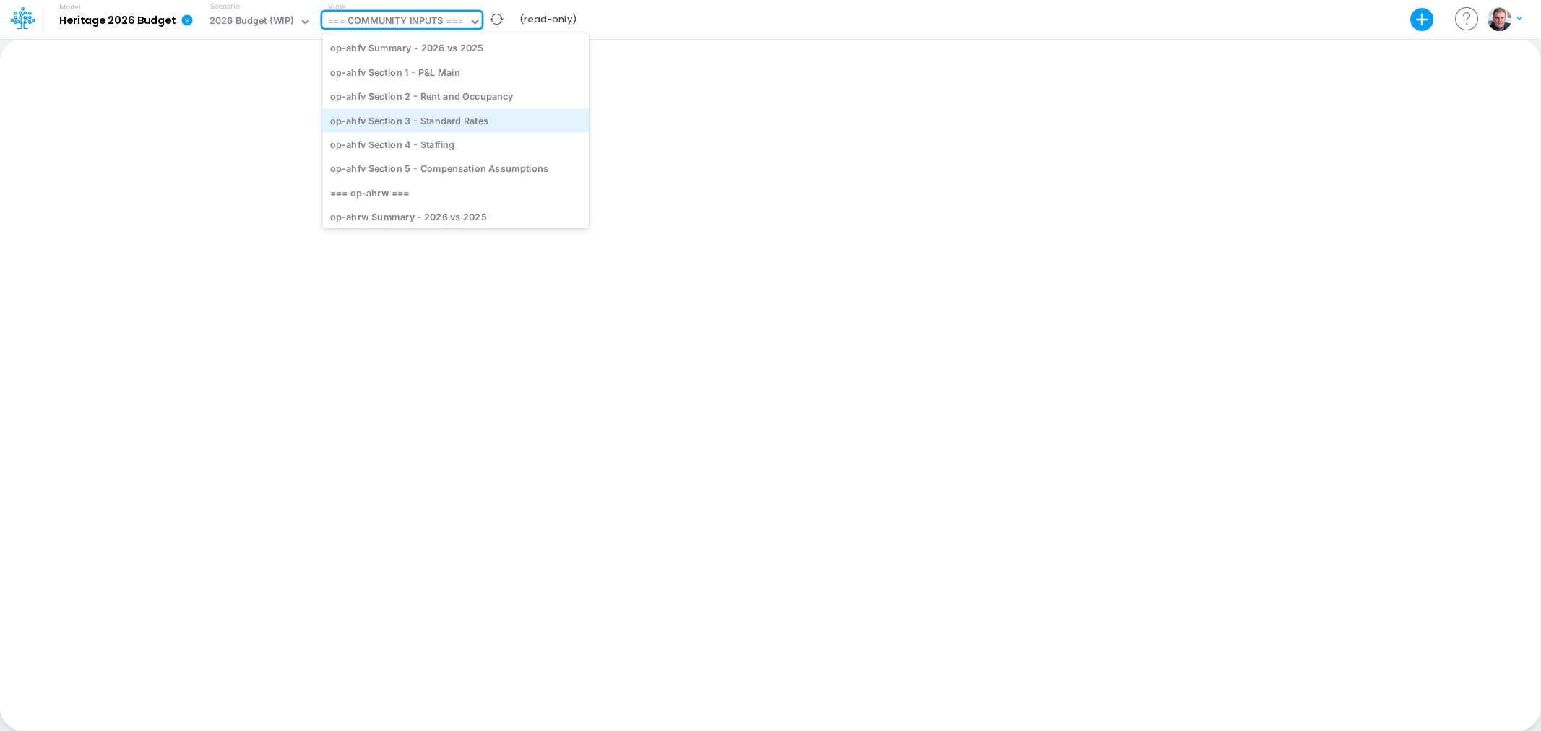
click at [405, 124] on div "op-ahfv Section 3 - Standard Rates" at bounding box center [455, 120] width 267 height 24
